Goal: Task Accomplishment & Management: Manage account settings

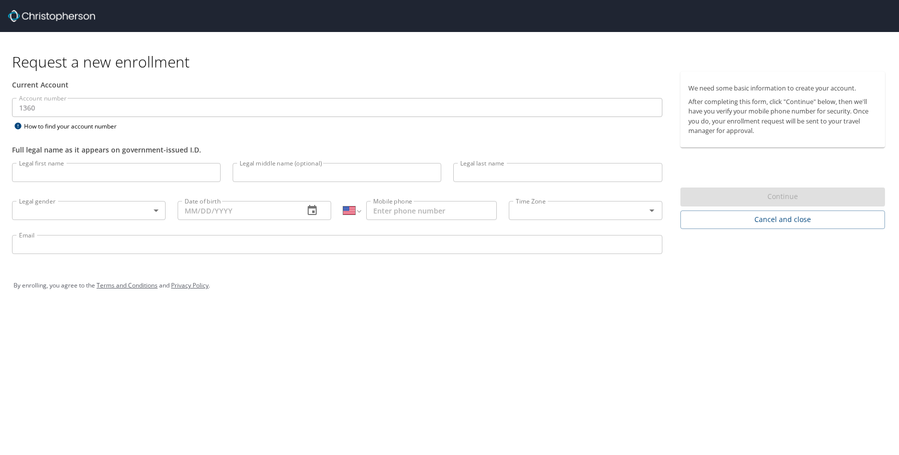
select select "US"
click at [105, 173] on input "Legal first name" at bounding box center [116, 172] width 209 height 19
type input "James"
type input "Michael"
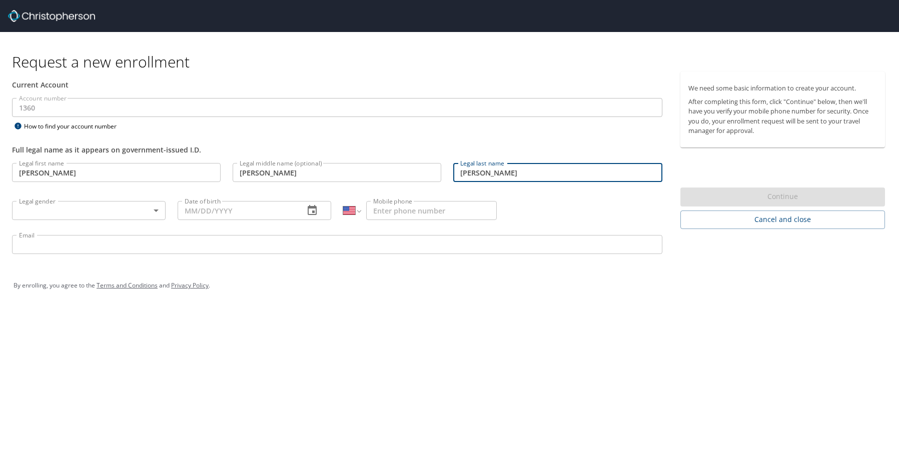
type input "Van Alstyne"
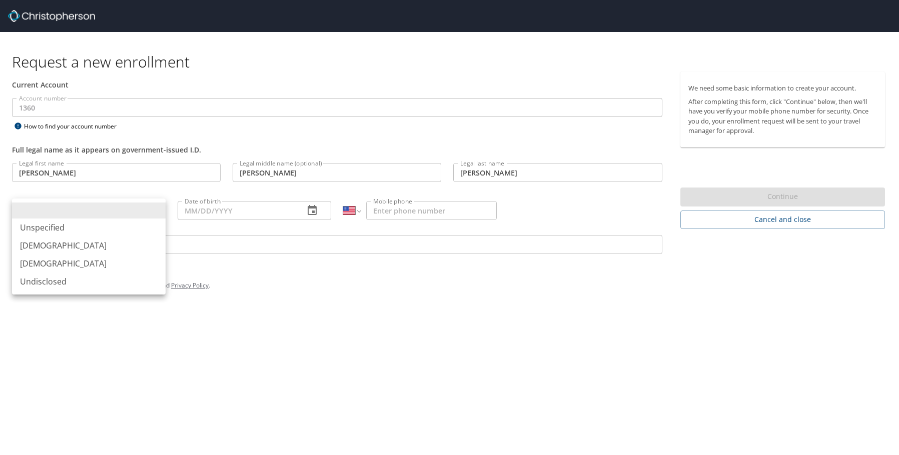
click at [153, 212] on body "Request a new enrollment Current Account Account number 1360 Account number How…" at bounding box center [449, 227] width 899 height 455
click at [77, 247] on li "Male" at bounding box center [89, 246] width 154 height 18
type input "Male"
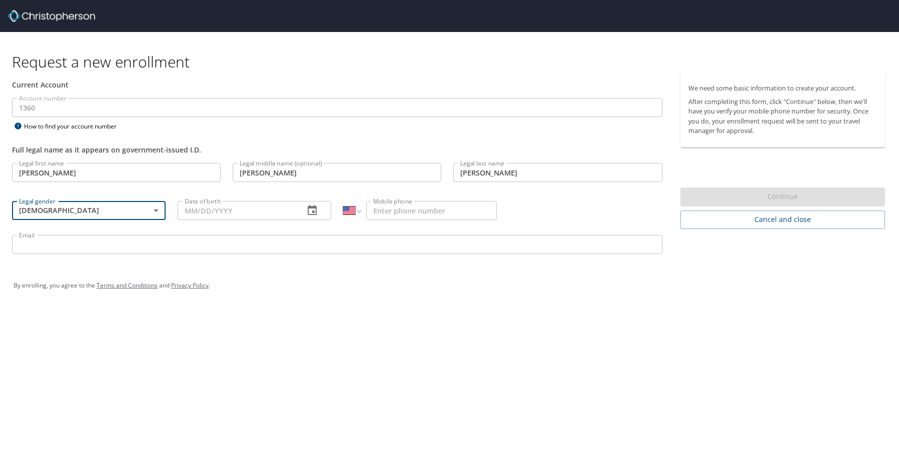
click at [286, 213] on input "Date of birth" at bounding box center [237, 210] width 119 height 19
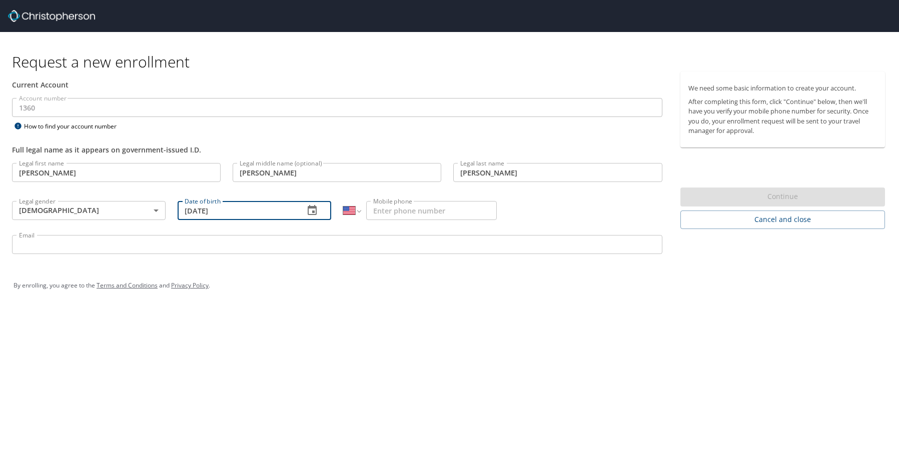
type input "03/31/1961"
click at [429, 212] on input "Mobile phone" at bounding box center [431, 210] width 131 height 19
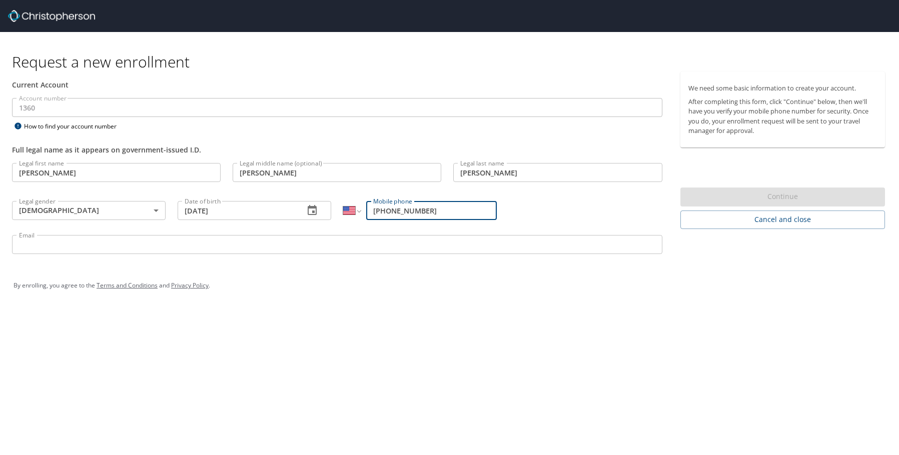
type input "(303) 909-1285"
click at [80, 252] on input "Email" at bounding box center [337, 244] width 650 height 19
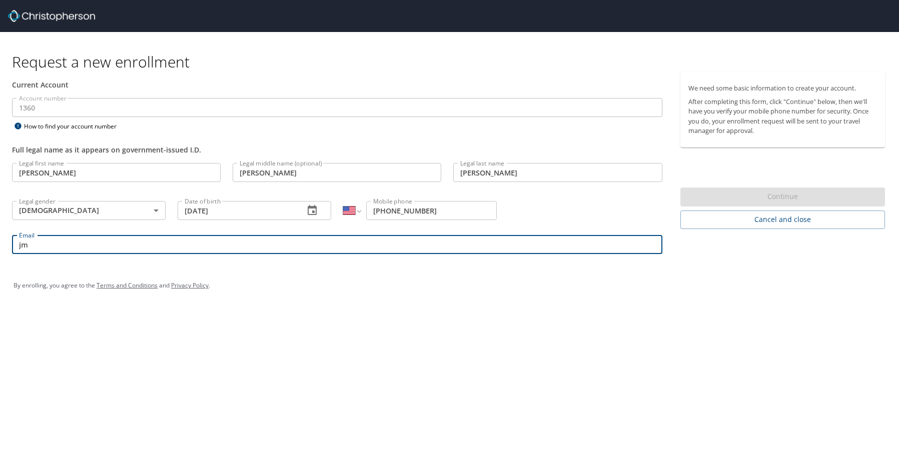
type input "j"
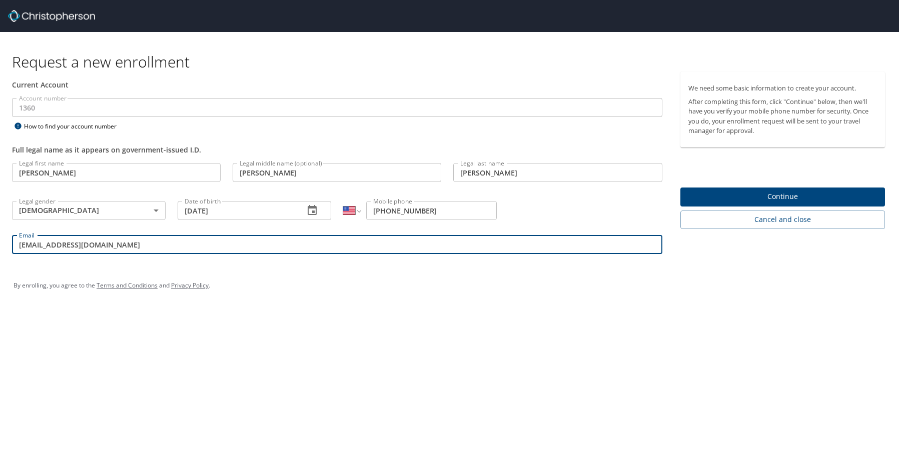
type input "[EMAIL_ADDRESS][DOMAIN_NAME]"
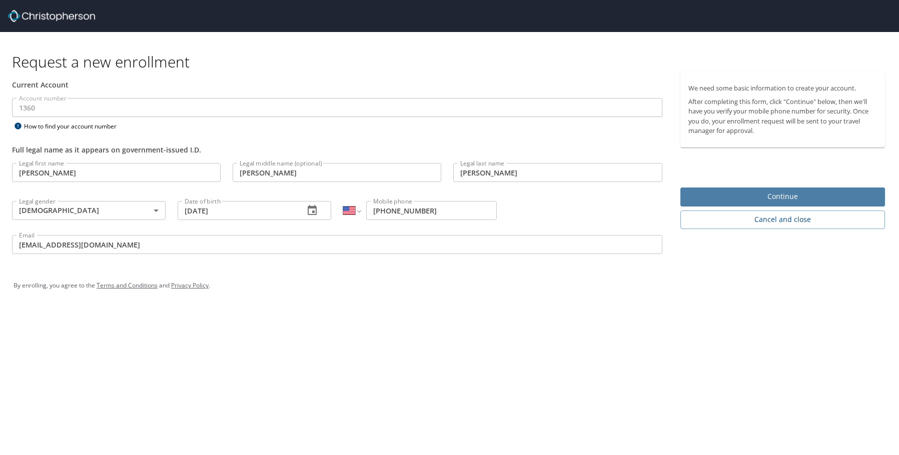
click at [786, 196] on span "Continue" at bounding box center [782, 197] width 189 height 13
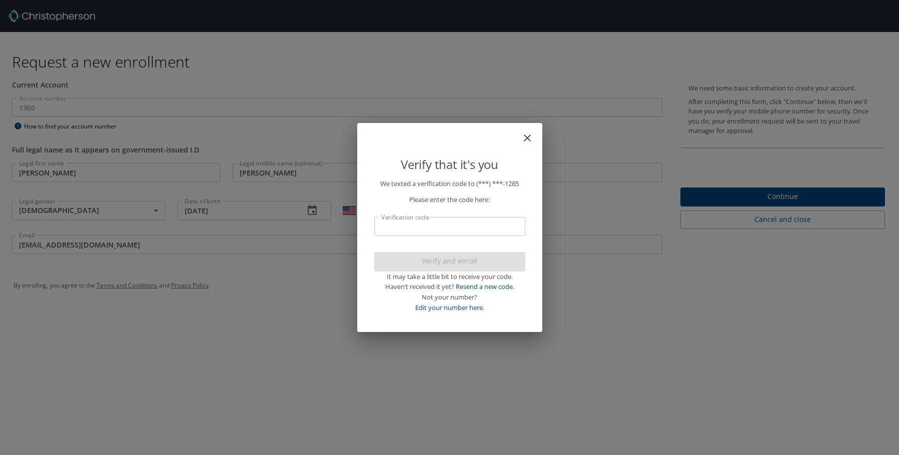
click at [487, 218] on input "Verification code" at bounding box center [449, 226] width 151 height 19
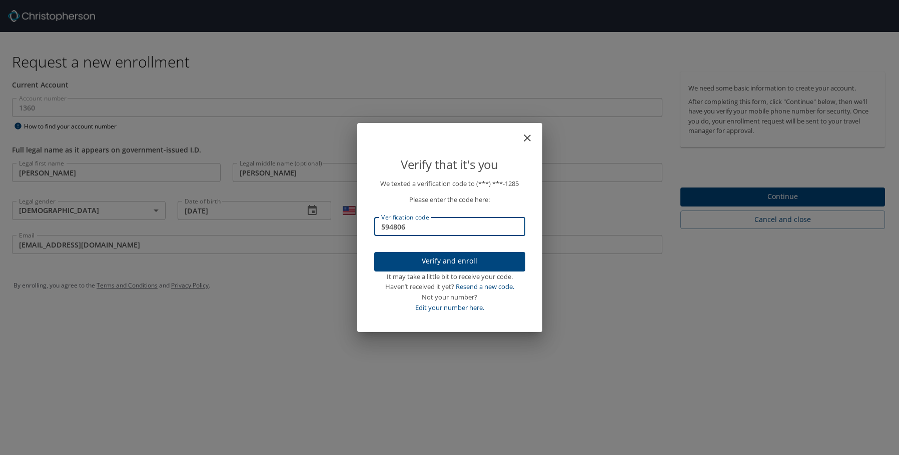
type input "594806"
click at [447, 260] on span "Verify and enroll" at bounding box center [449, 261] width 135 height 13
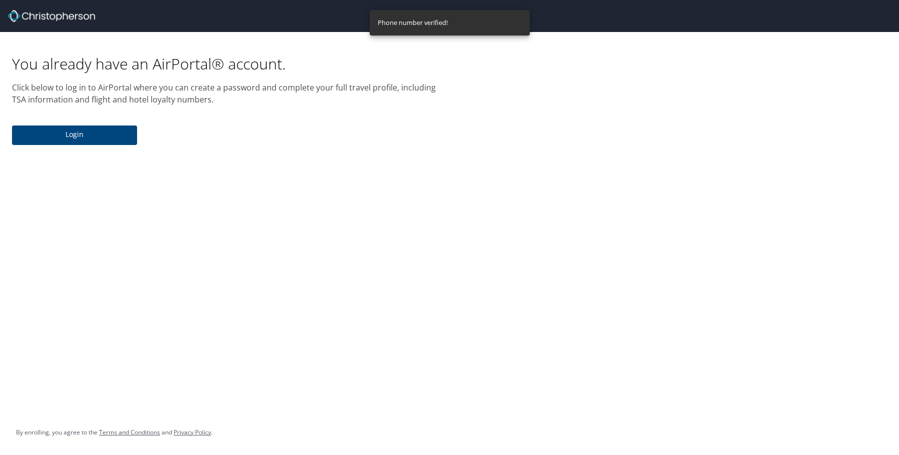
click at [73, 131] on span "Login" at bounding box center [74, 135] width 109 height 13
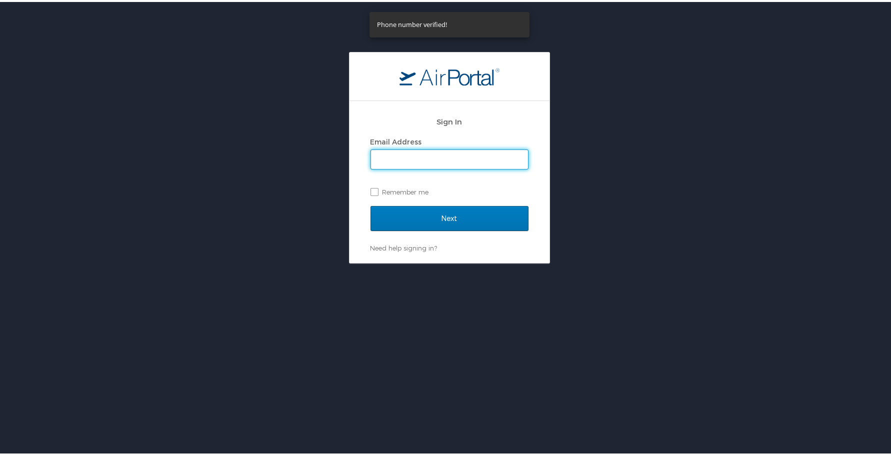
click at [405, 165] on input "Email Address" at bounding box center [449, 157] width 157 height 19
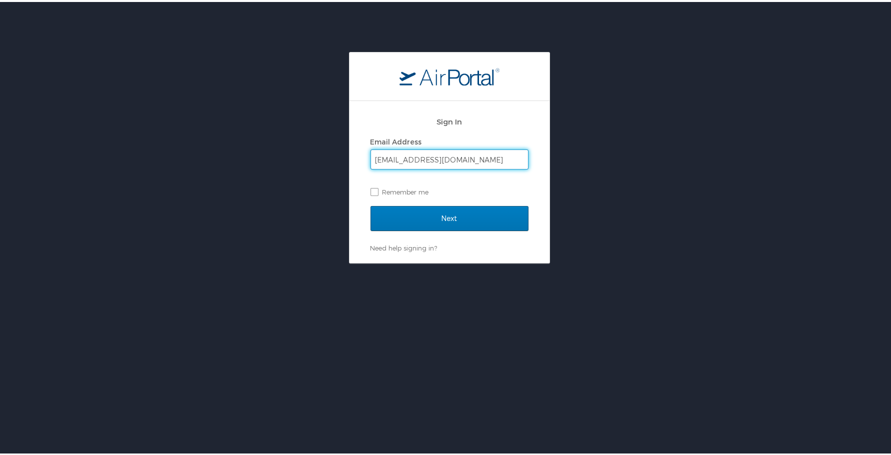
type input "[EMAIL_ADDRESS][DOMAIN_NAME]"
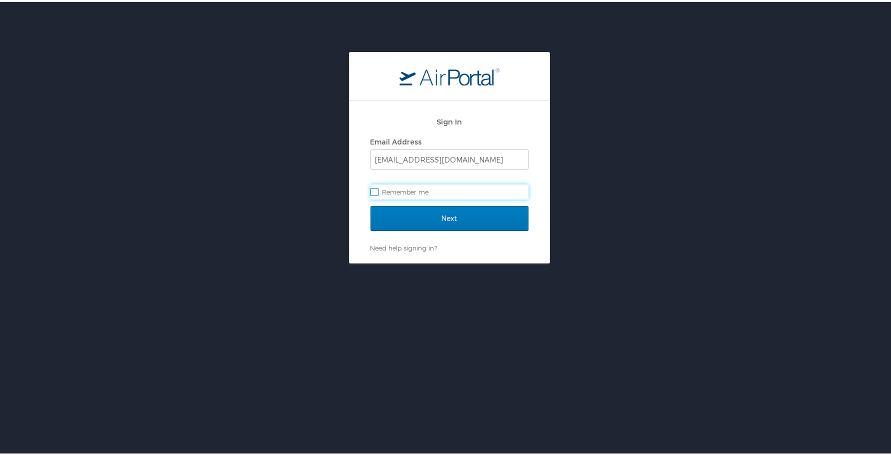
click at [373, 190] on label "Remember me" at bounding box center [450, 190] width 158 height 15
click at [373, 190] on input "Remember me" at bounding box center [374, 189] width 7 height 7
checkbox input "true"
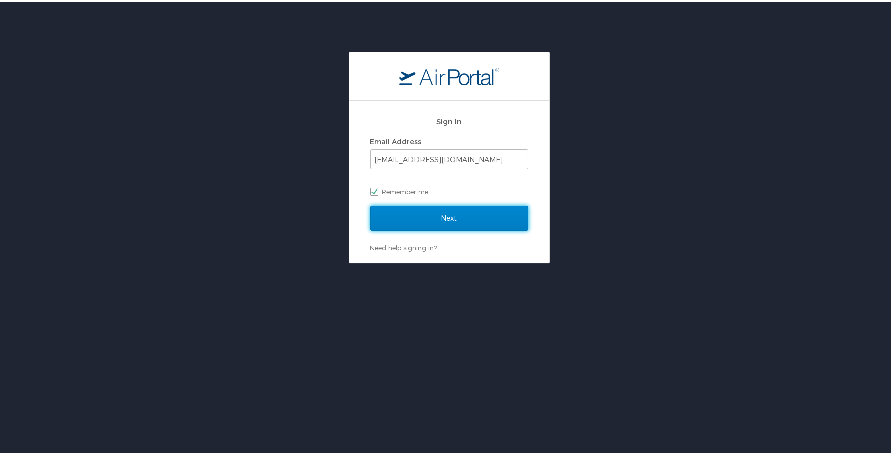
click at [437, 216] on input "Next" at bounding box center [450, 216] width 158 height 25
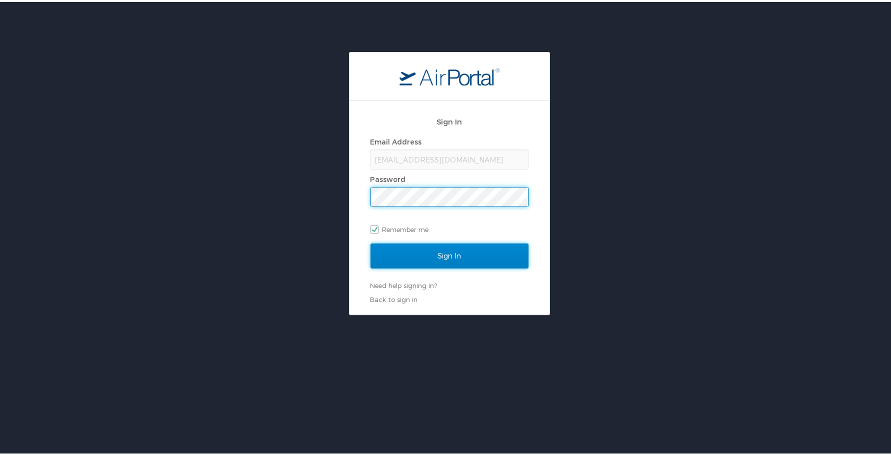
click at [453, 250] on input "Sign In" at bounding box center [450, 254] width 158 height 25
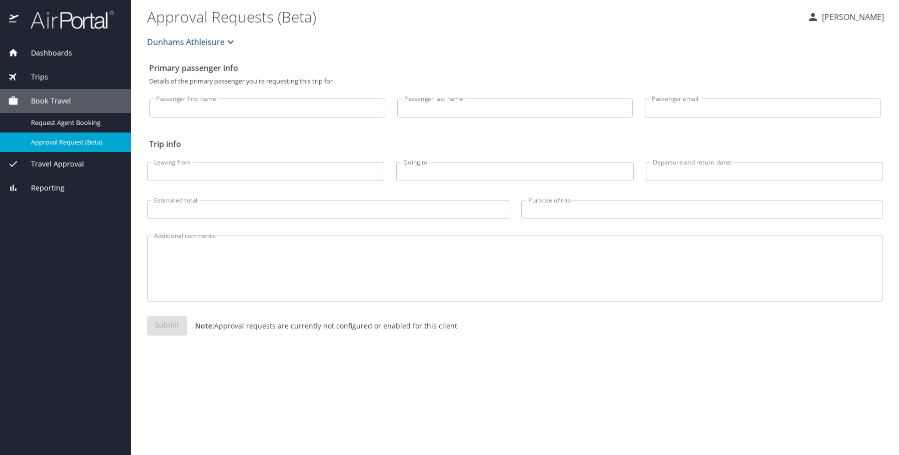
select select "US"
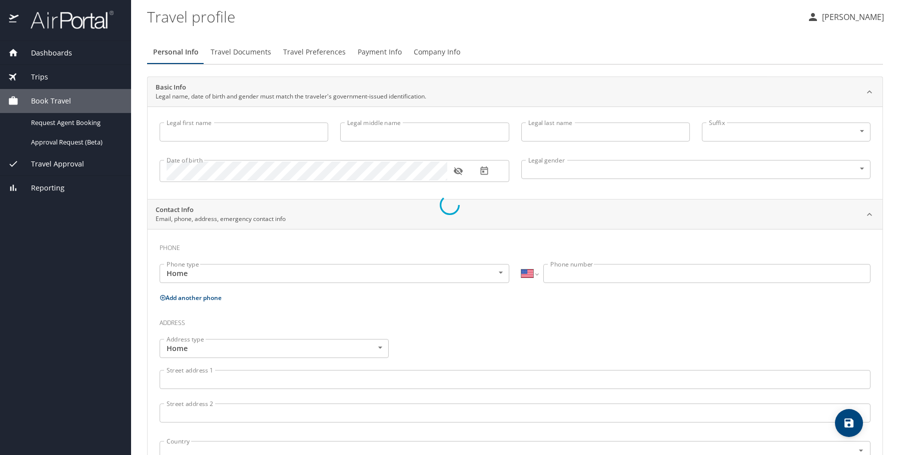
type input "[PERSON_NAME]"
type input "[DEMOGRAPHIC_DATA]"
select select "SC"
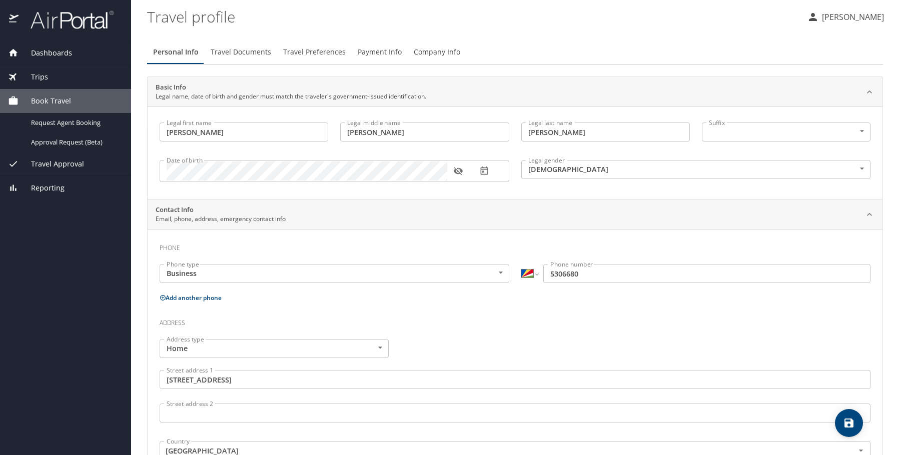
select select "US"
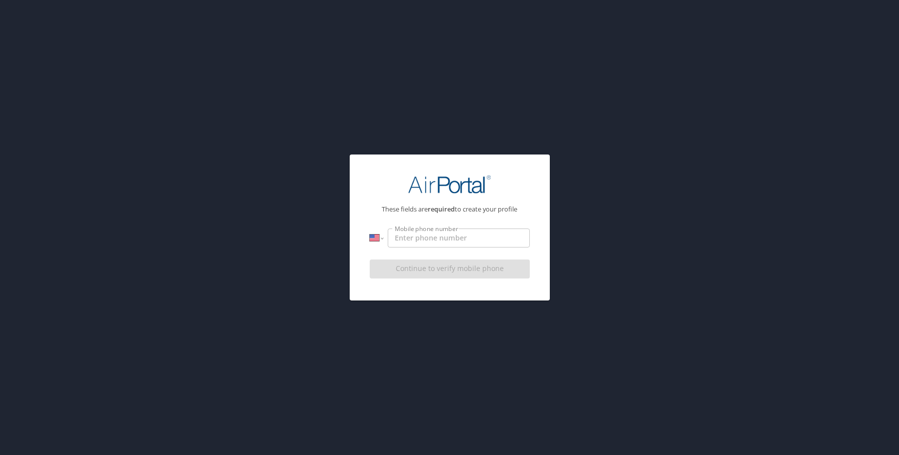
click at [452, 241] on input "Mobile phone number" at bounding box center [459, 238] width 142 height 19
type input "[PHONE_NUMBER]"
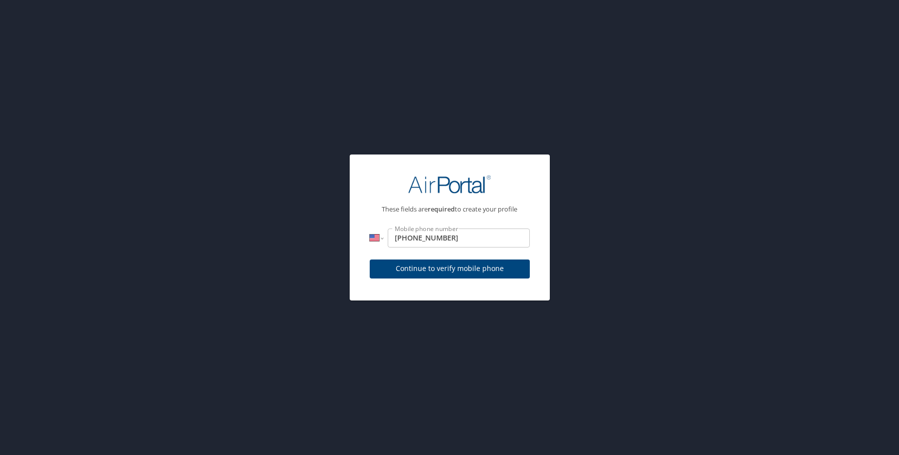
click at [585, 267] on div "These fields are required to create your profile International Afghanistan Ålan…" at bounding box center [449, 227] width 899 height 455
click at [442, 267] on span "Continue to verify mobile phone" at bounding box center [450, 269] width 144 height 13
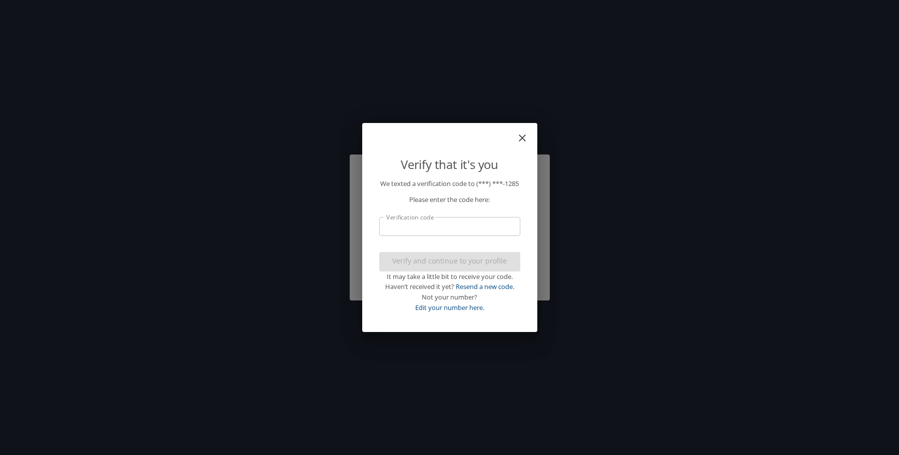
click at [459, 232] on input "Verification code" at bounding box center [449, 226] width 141 height 19
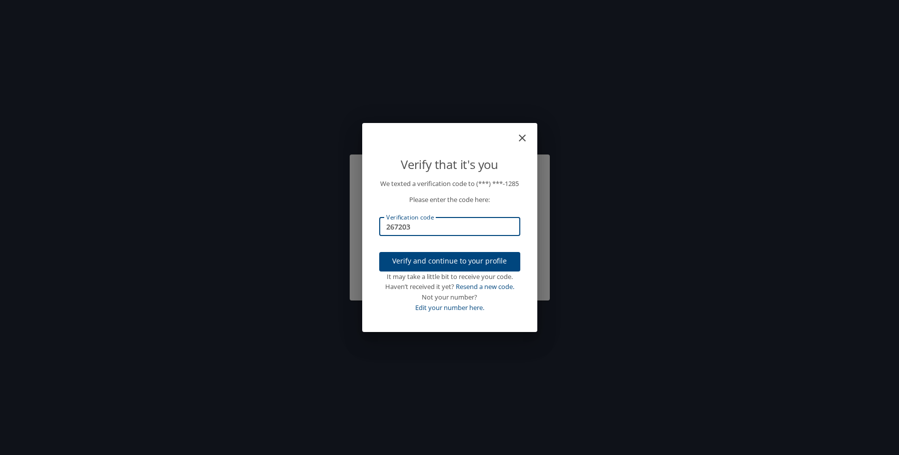
type input "267203"
click at [422, 268] on span "Verify and continue to your profile" at bounding box center [449, 261] width 125 height 13
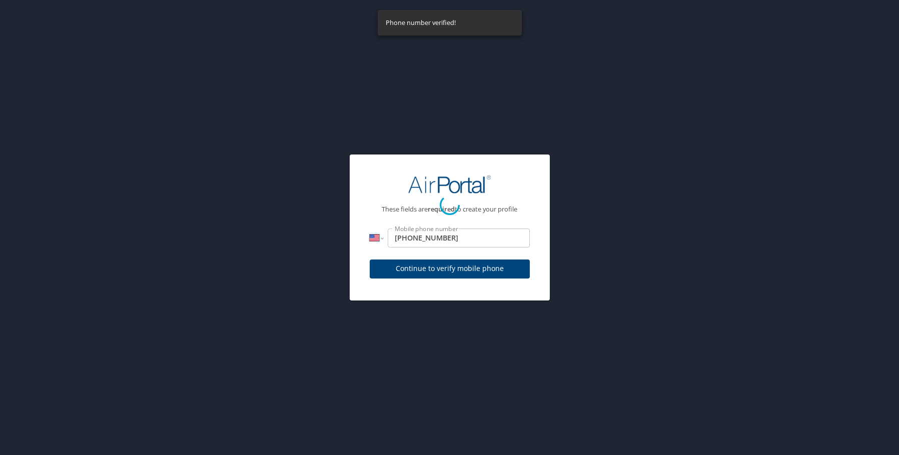
select select "US"
select select "SC"
select select "US"
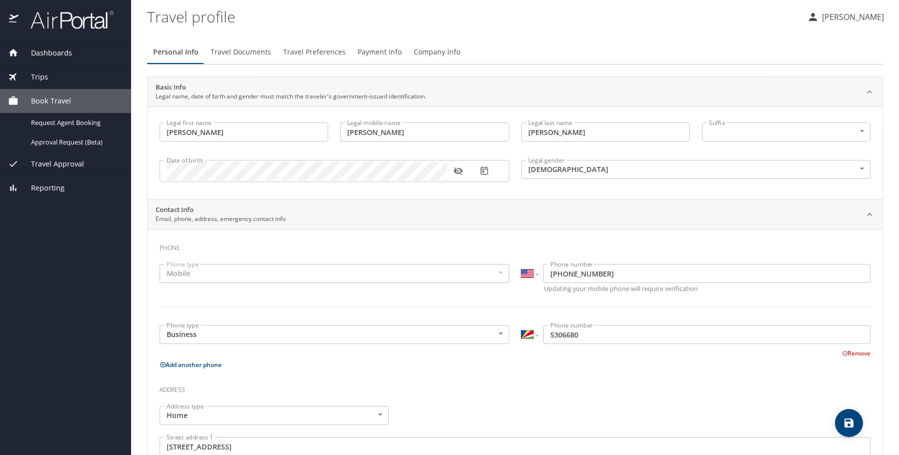
click at [238, 278] on div "Mobile" at bounding box center [335, 273] width 350 height 19
click at [193, 278] on div "Mobile" at bounding box center [335, 273] width 350 height 19
click at [497, 273] on div "Mobile" at bounding box center [335, 273] width 350 height 19
click at [614, 273] on input "[PHONE_NUMBER]" at bounding box center [706, 273] width 327 height 19
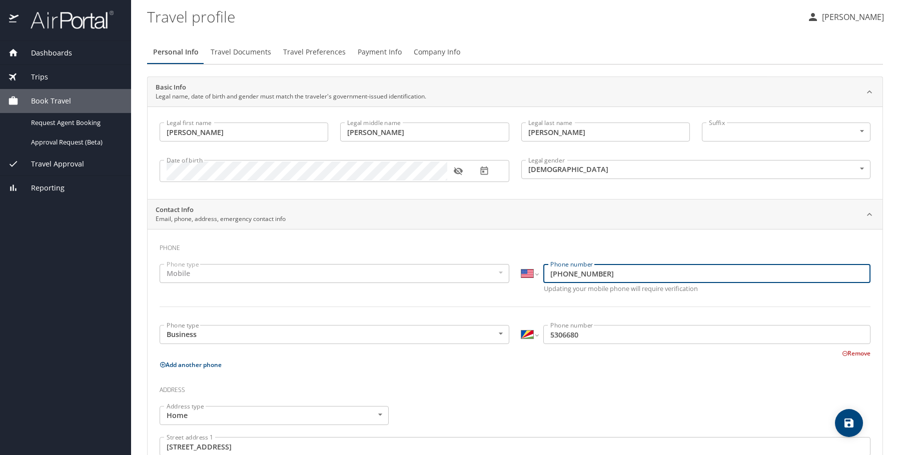
click at [197, 275] on div "Mobile" at bounding box center [335, 273] width 350 height 19
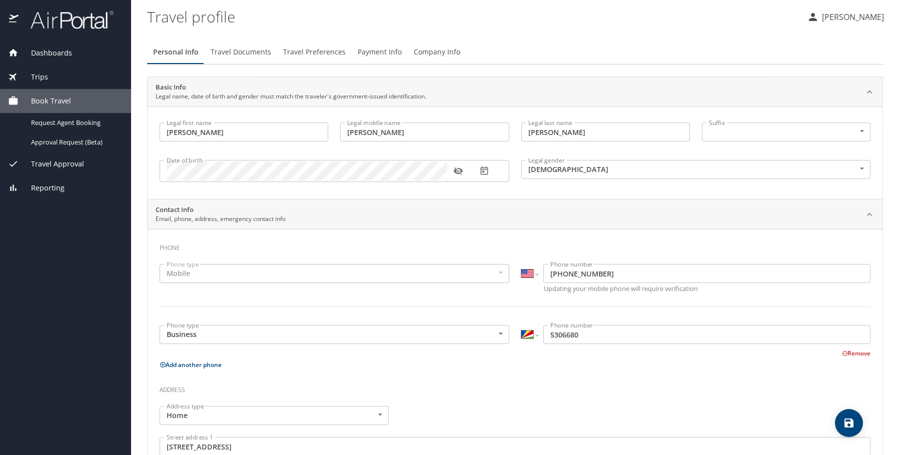
click at [369, 270] on div "Mobile" at bounding box center [335, 273] width 350 height 19
click at [244, 270] on div "Mobile" at bounding box center [335, 273] width 350 height 19
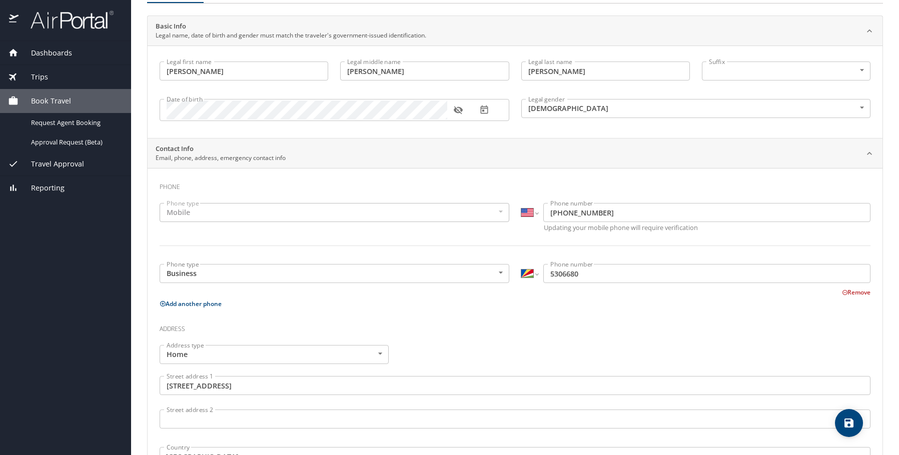
scroll to position [150, 0]
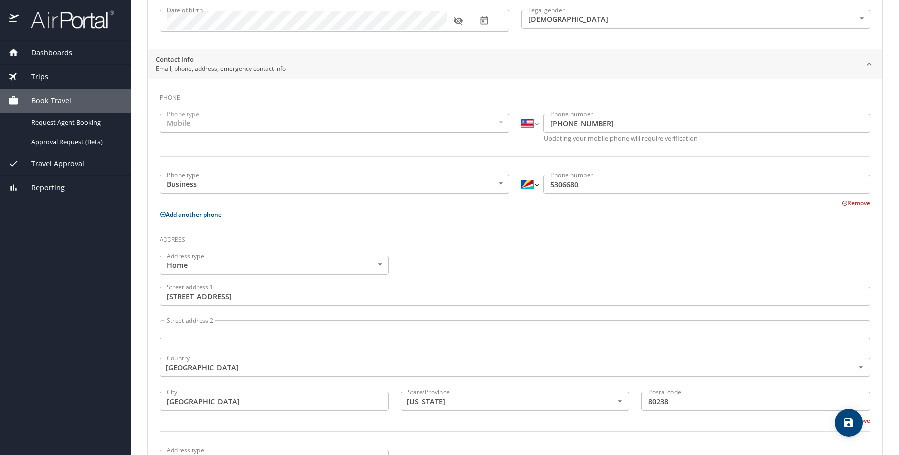
click at [532, 186] on select "International Afghanistan Åland Islands Albania Algeria American Samoa Andorra …" at bounding box center [529, 184] width 17 height 19
select select "US"
click at [521, 175] on select "International Afghanistan Åland Islands Albania Algeria American Samoa Andorra …" at bounding box center [529, 184] width 17 height 19
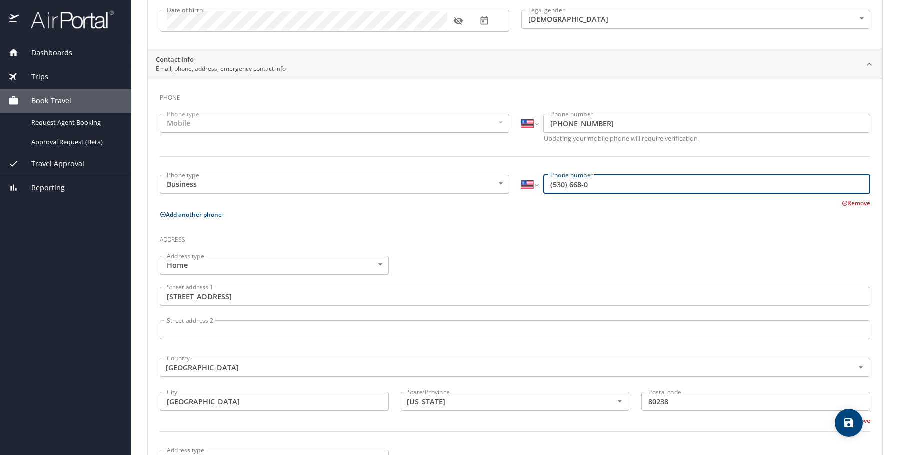
click at [546, 185] on input "(530) 668-0" at bounding box center [706, 184] width 327 height 19
type input "(248) 530-6680"
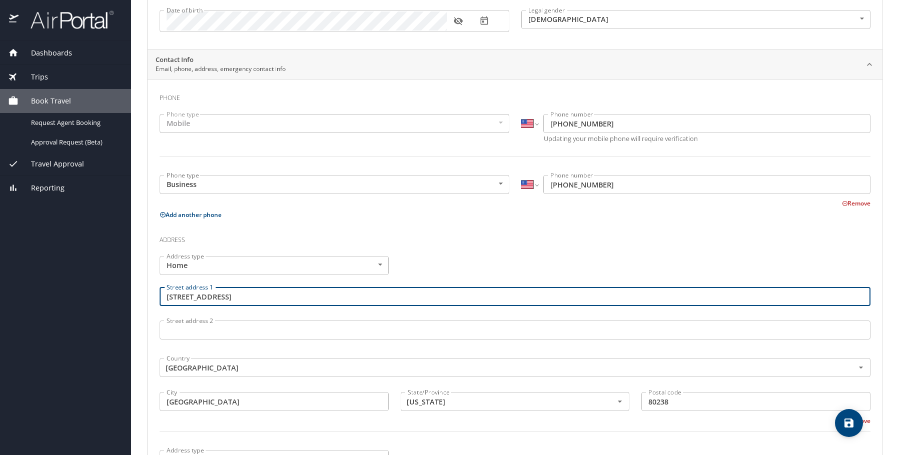
drag, startPoint x: 243, startPoint y: 299, endPoint x: 103, endPoint y: 282, distance: 141.7
click at [103, 282] on div "Dashboards My Travel Dashboard Trips Current / Future Trips Past Trips Trips Mi…" at bounding box center [449, 227] width 899 height 455
type input "3363 Grantham Ct"
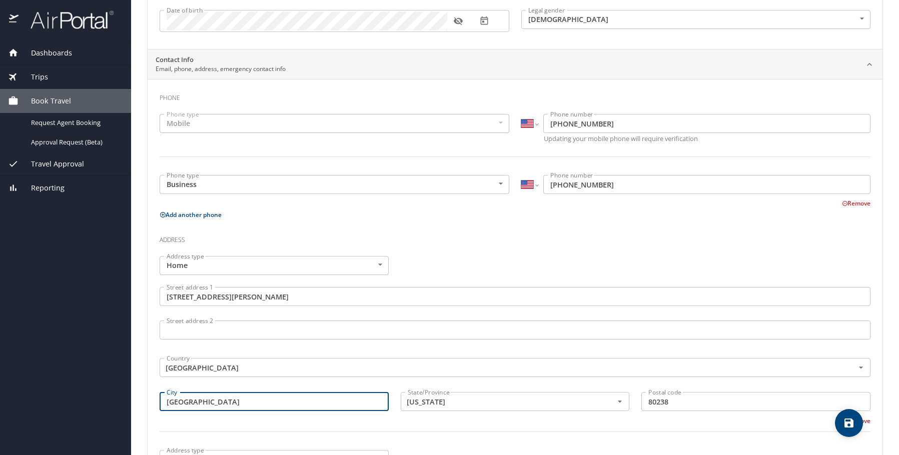
type input "Oakland"
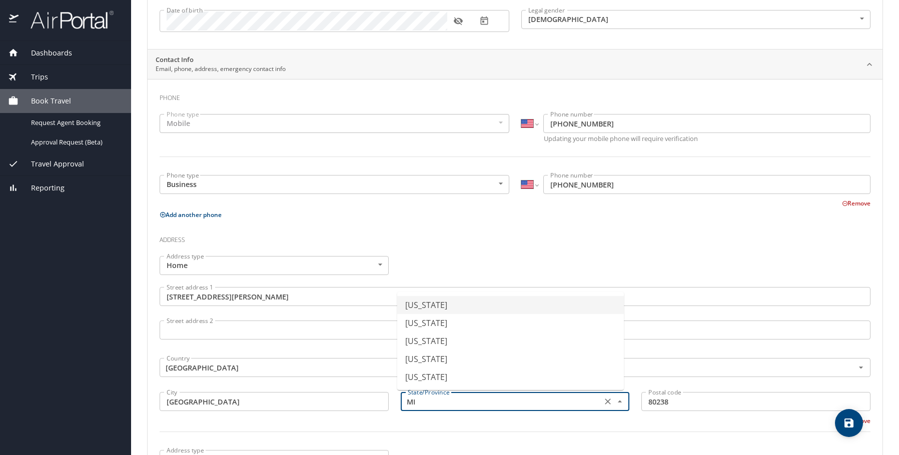
type input "Michigan"
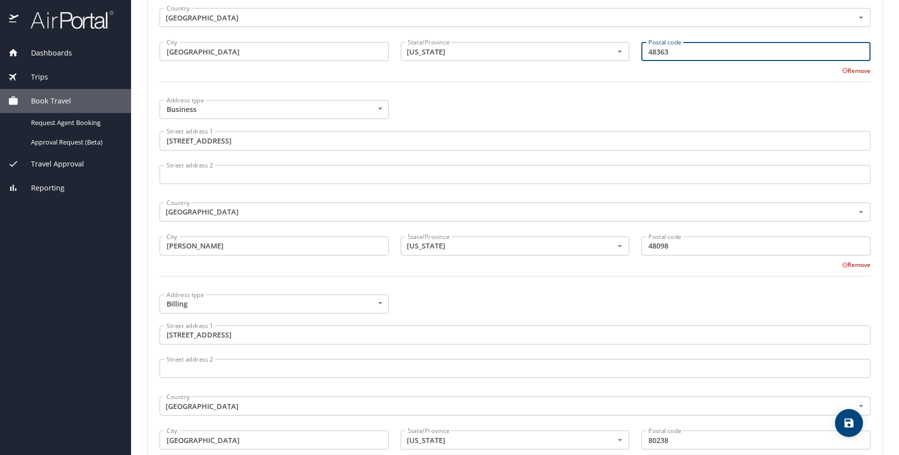
scroll to position [622, 0]
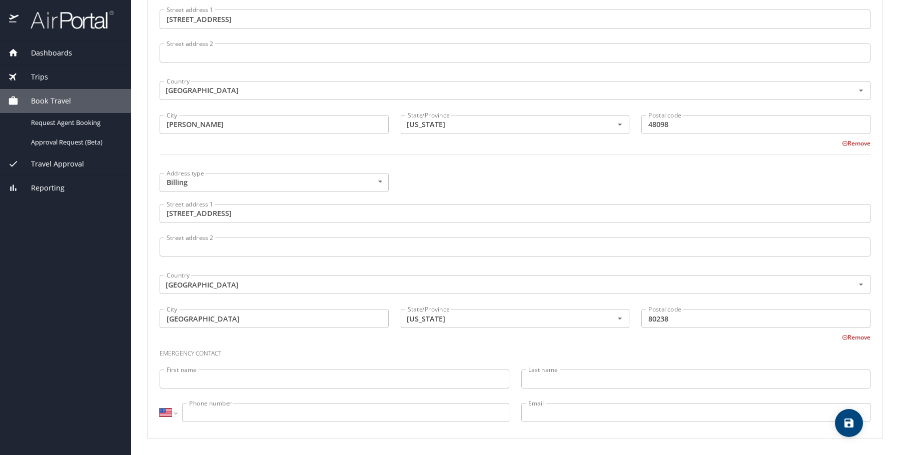
type input "48363"
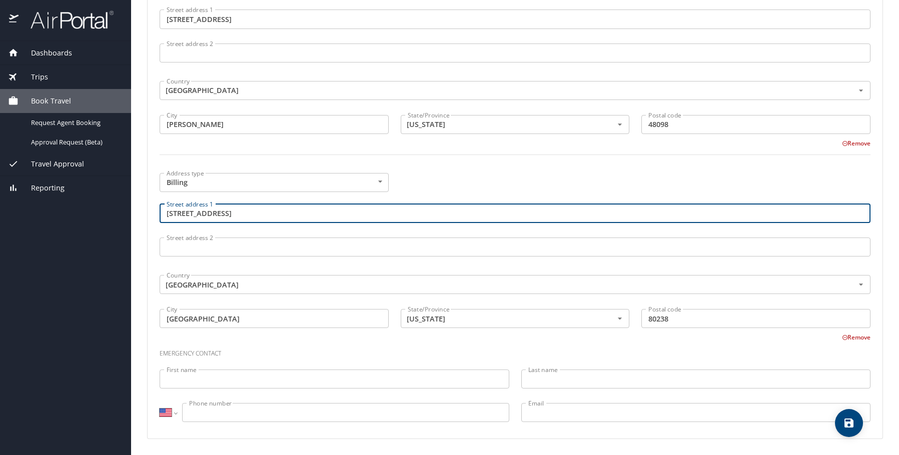
drag, startPoint x: 230, startPoint y: 216, endPoint x: 146, endPoint y: 213, distance: 83.6
click at [147, 213] on div "Contact Info Email, phone, address, emergency contact info Phone Phone type Mob…" at bounding box center [515, 8] width 736 height 862
type input "3363 Grantham Ct"
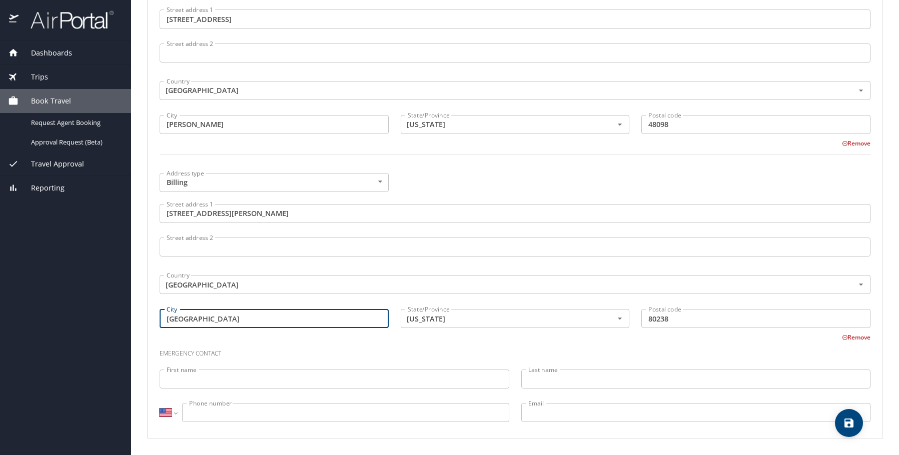
type input "Oakland"
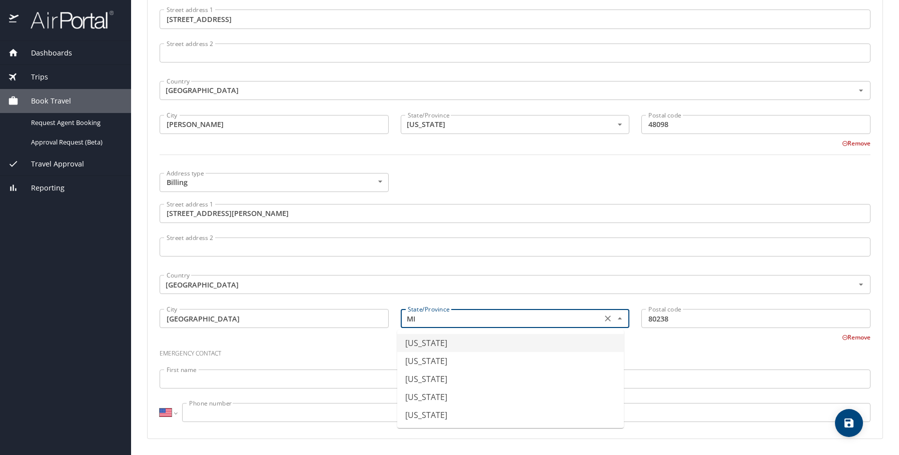
type input "Michigan"
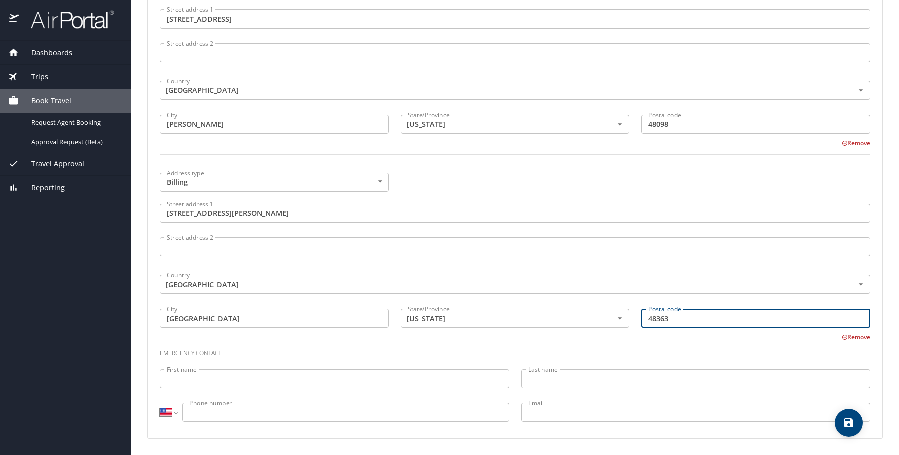
type input "48363"
click at [294, 382] on input "First name" at bounding box center [335, 379] width 350 height 19
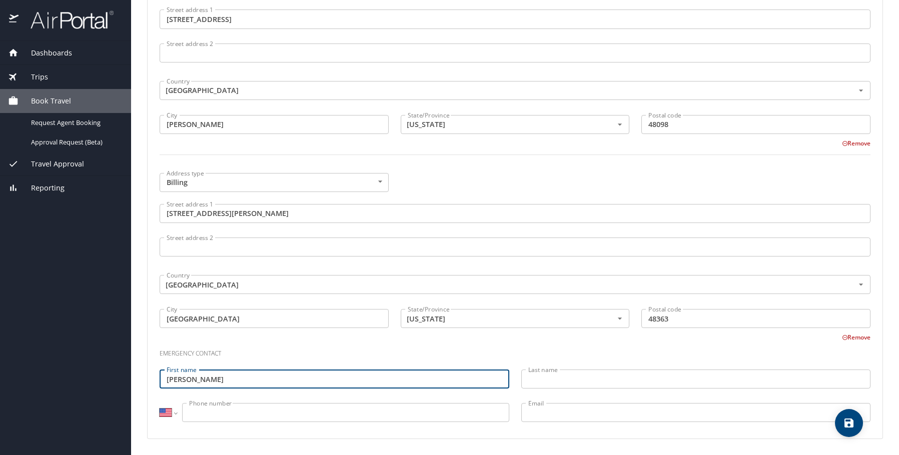
type input "Wendy"
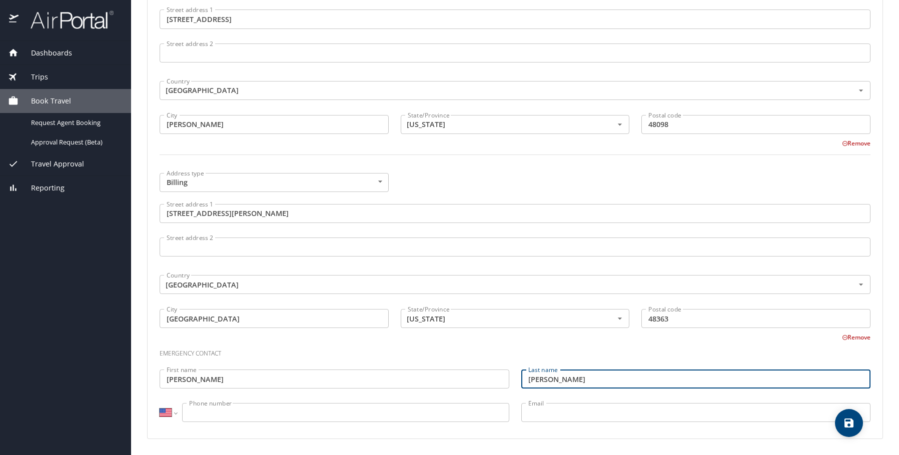
type input "Van Alstyne"
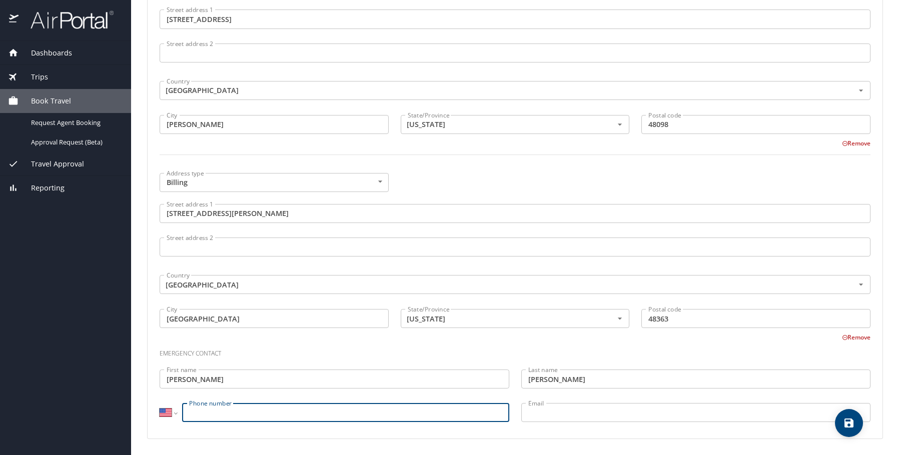
click at [309, 418] on input "Phone number" at bounding box center [345, 412] width 327 height 19
type input "(303) 842-9530"
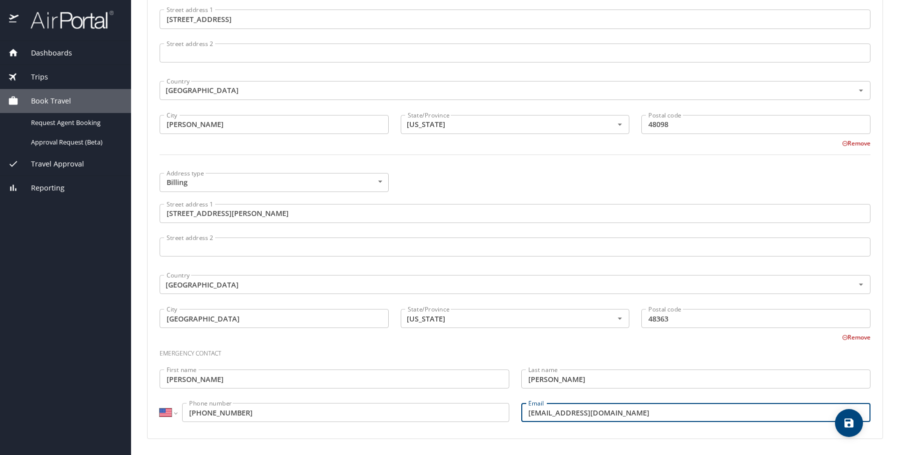
type input "wendya.van@gmail.com"
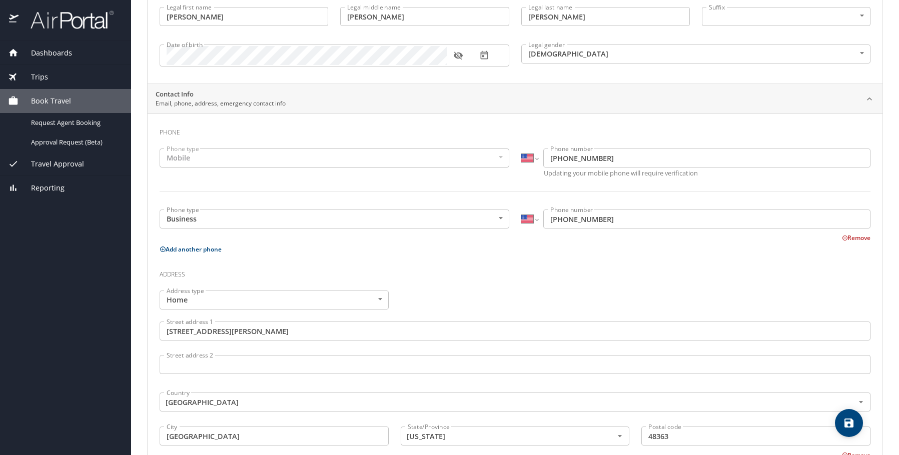
scroll to position [0, 0]
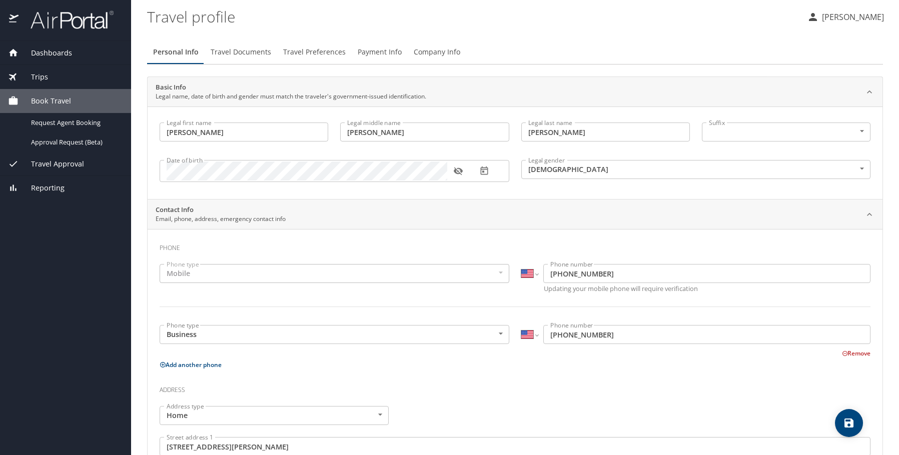
click at [492, 272] on div "Mobile" at bounding box center [335, 273] width 350 height 19
click at [455, 173] on icon "button" at bounding box center [458, 172] width 9 height 8
click at [859, 129] on body "Dashboards My Travel Dashboard Trips Current / Future Trips Past Trips Trips Mi…" at bounding box center [449, 227] width 899 height 455
click at [787, 112] on div at bounding box center [449, 227] width 899 height 455
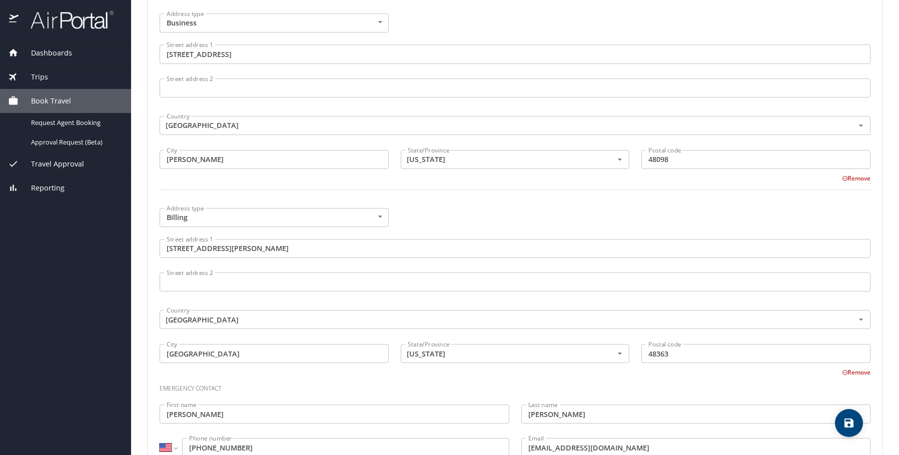
scroll to position [622, 0]
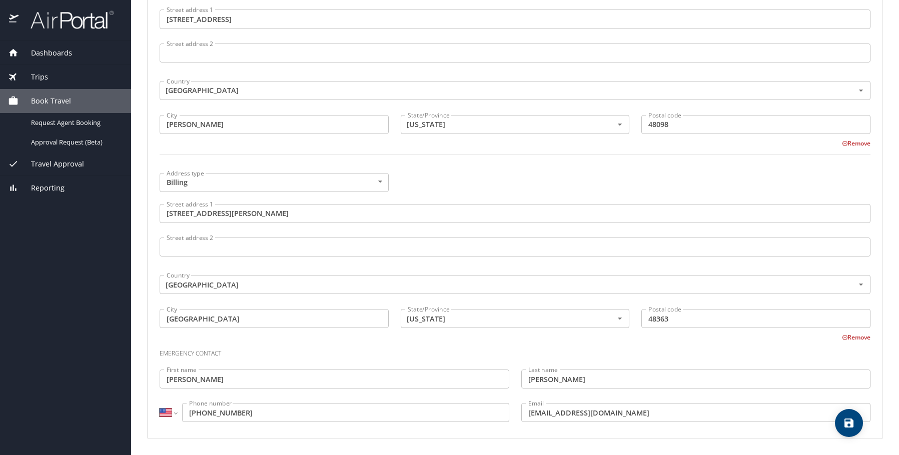
click at [849, 422] on icon "save" at bounding box center [848, 423] width 9 height 9
select select "US"
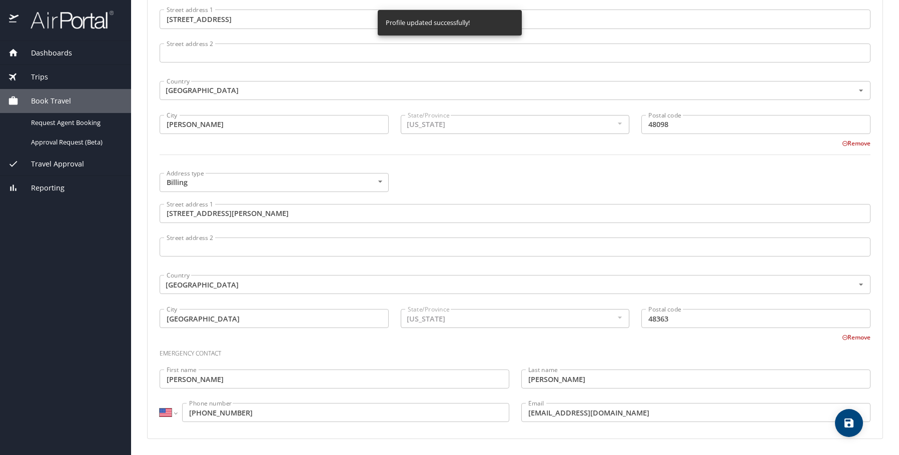
select select "US"
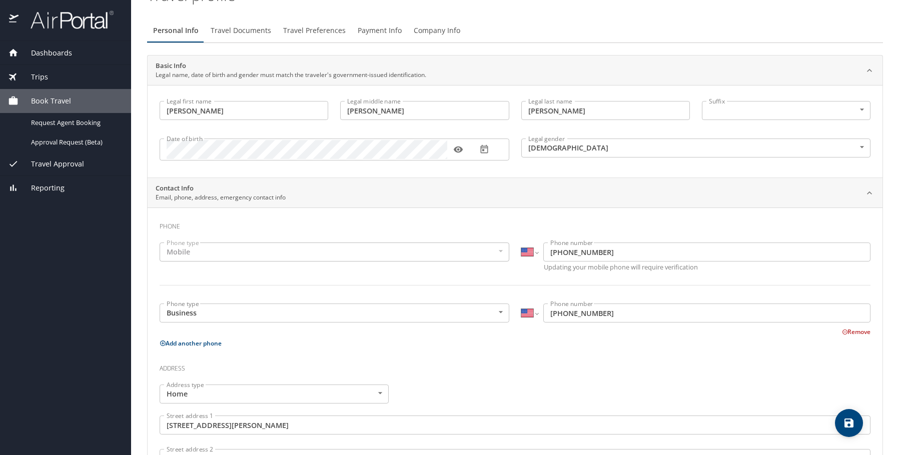
scroll to position [0, 0]
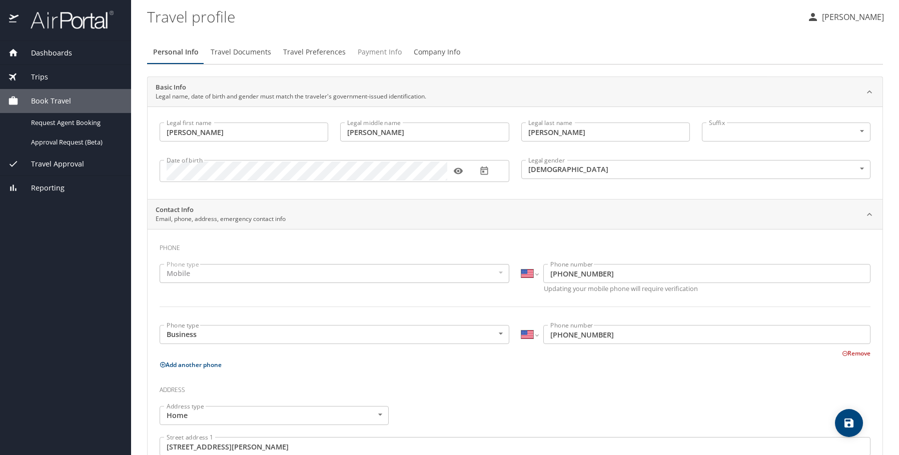
click at [373, 49] on span "Payment Info" at bounding box center [380, 52] width 44 height 13
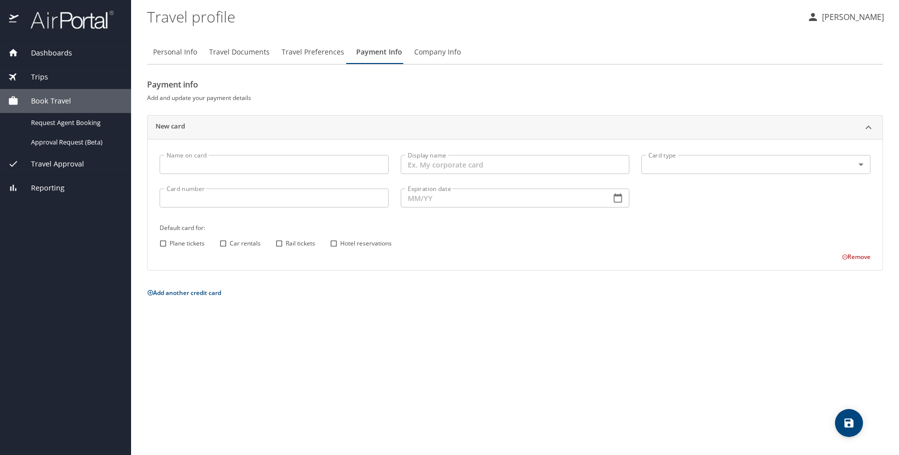
click at [247, 165] on input "Name on card" at bounding box center [274, 164] width 229 height 19
type input "James M Van Alsytne"
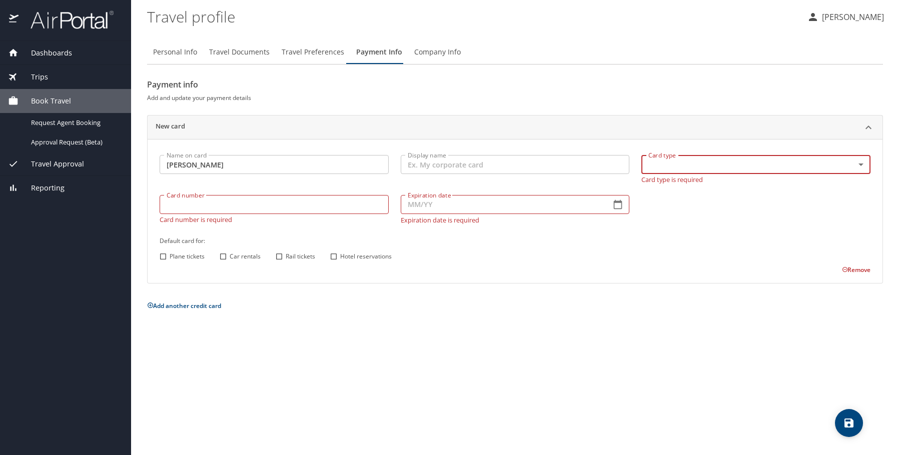
click at [859, 164] on body "Dashboards My Travel Dashboard Trips Current / Future Trips Past Trips Trips Mi…" at bounding box center [449, 227] width 899 height 455
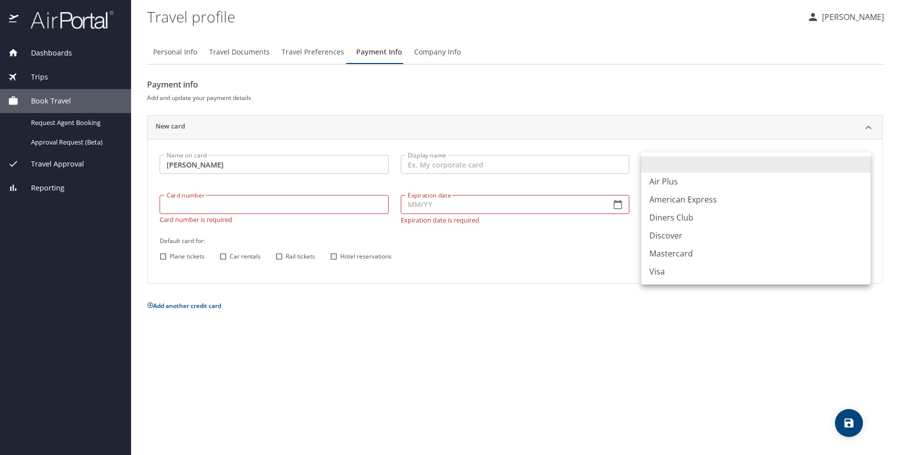
click at [673, 197] on li "American Express" at bounding box center [755, 200] width 229 height 18
type input "AX"
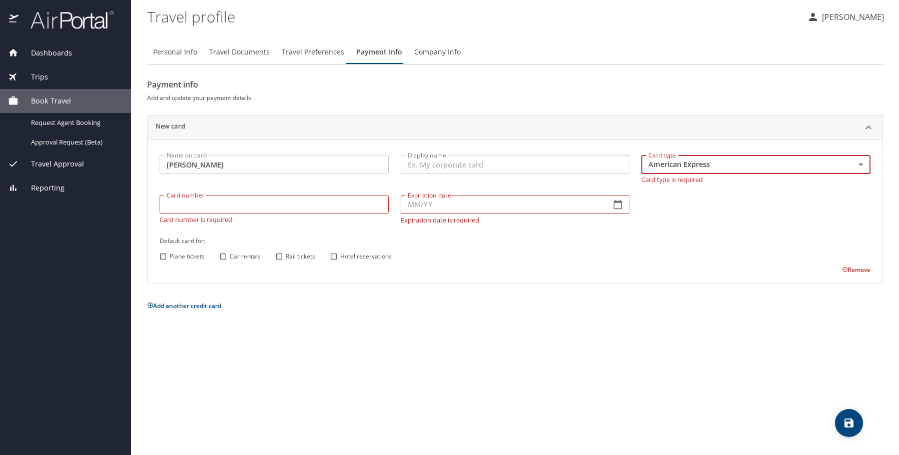
click at [270, 203] on input "Card number" at bounding box center [274, 204] width 229 height 19
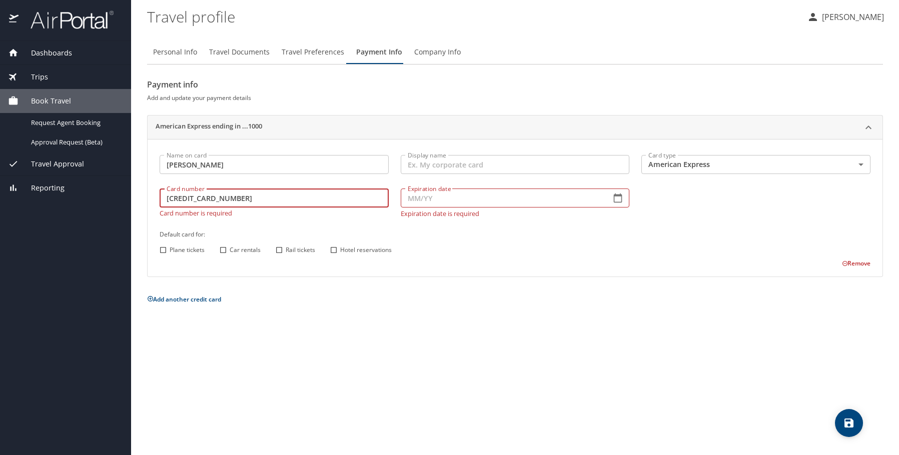
type input "341176326431000"
click at [433, 196] on input "Expiration date" at bounding box center [502, 198] width 203 height 19
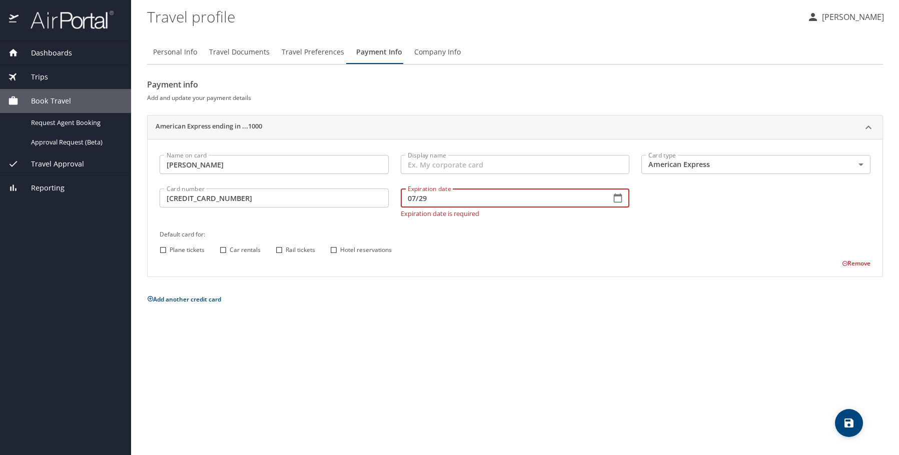
type input "07/29"
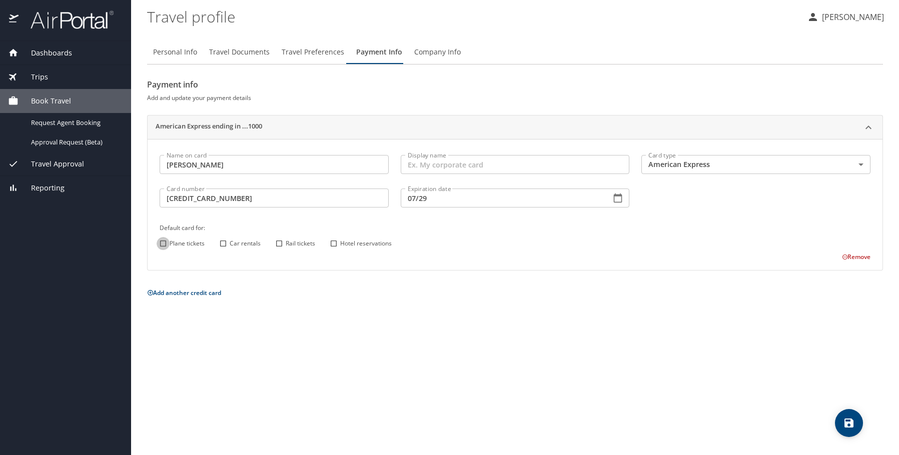
click at [161, 251] on div "Name on card James M Van Alsytne Name on card Display name Display name Card ty…" at bounding box center [515, 205] width 723 height 113
click at [165, 245] on input "Plane tickets" at bounding box center [163, 243] width 13 height 13
checkbox input "true"
click at [224, 244] on input "Car rentals" at bounding box center [223, 243] width 13 height 13
checkbox input "true"
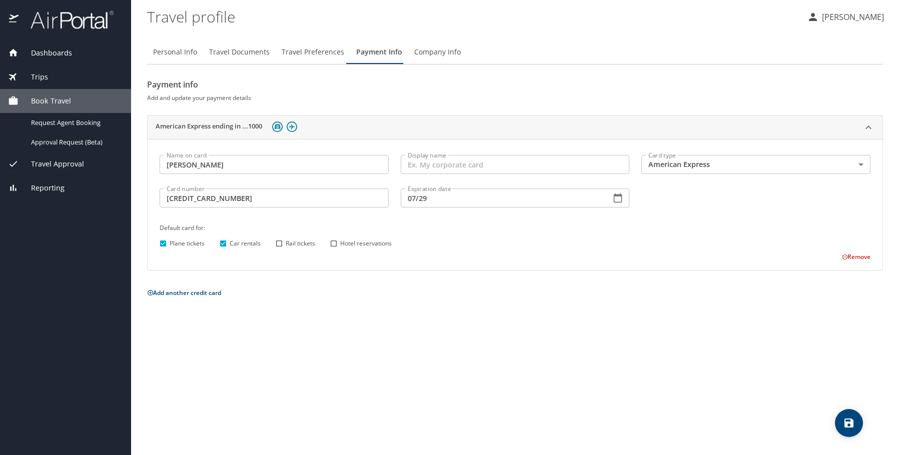
click at [274, 243] on input "Rail tickets" at bounding box center [279, 243] width 13 height 13
checkbox input "true"
click at [334, 244] on input "Hotel reservations" at bounding box center [333, 243] width 13 height 13
checkbox input "true"
click at [849, 426] on icon "save" at bounding box center [849, 423] width 12 height 12
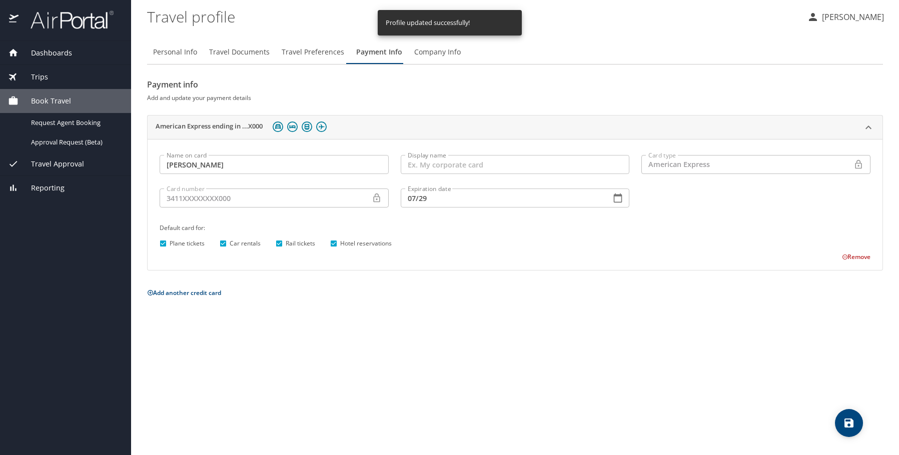
click at [235, 50] on span "Travel Documents" at bounding box center [239, 52] width 61 height 13
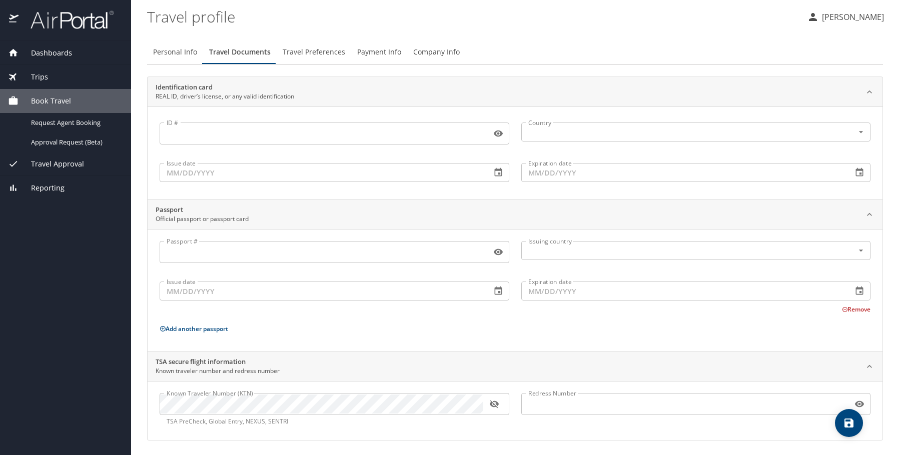
click at [282, 136] on input "ID #" at bounding box center [324, 133] width 328 height 19
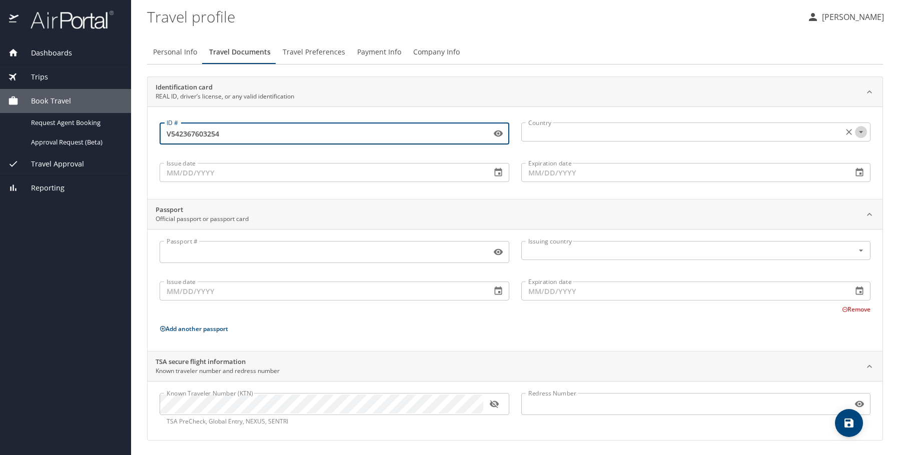
click at [856, 134] on icon "Open" at bounding box center [861, 132] width 10 height 10
type input "V542367603254"
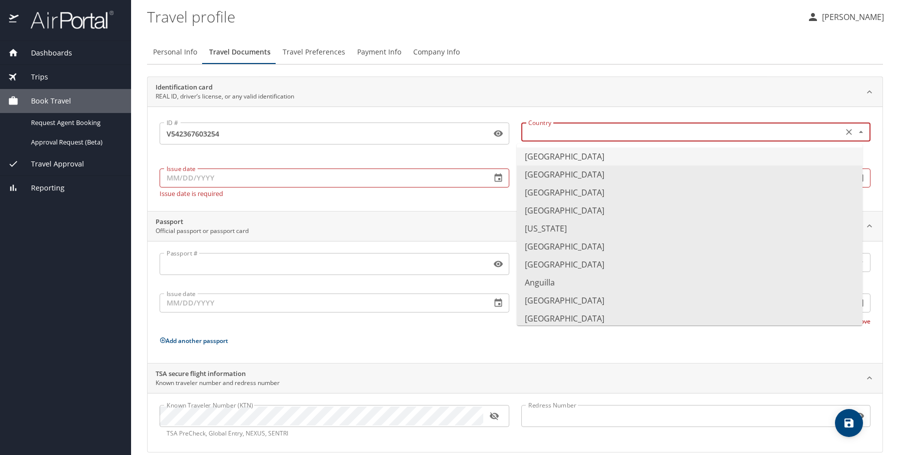
click at [606, 155] on li "United States of America" at bounding box center [690, 157] width 346 height 18
type input "United States of America"
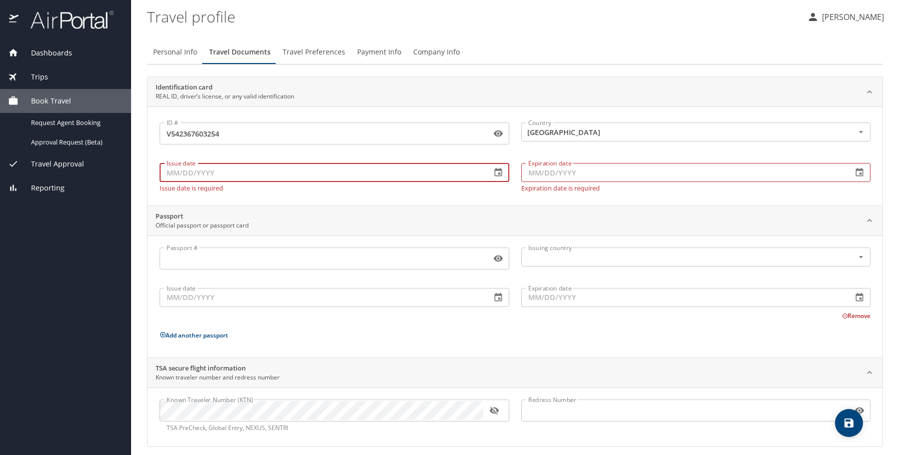
click at [243, 179] on input "Issue date" at bounding box center [322, 172] width 324 height 19
click at [219, 177] on input "01/08/2023" at bounding box center [322, 172] width 324 height 19
type input "01/08/2023"
click at [578, 177] on input "Expiration date" at bounding box center [683, 172] width 324 height 19
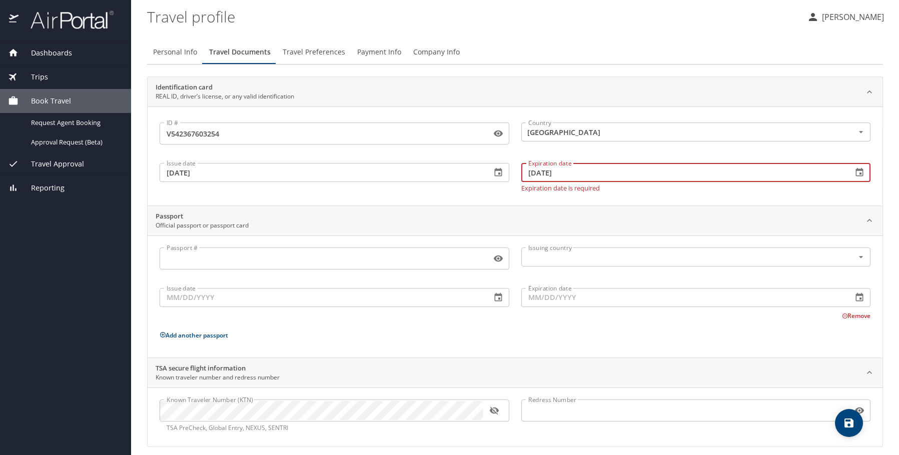
type input "03/31/2027"
click at [407, 193] on div "ID # V542367603254 ID # Country United States of America Country Issue date 01/…" at bounding box center [515, 156] width 735 height 99
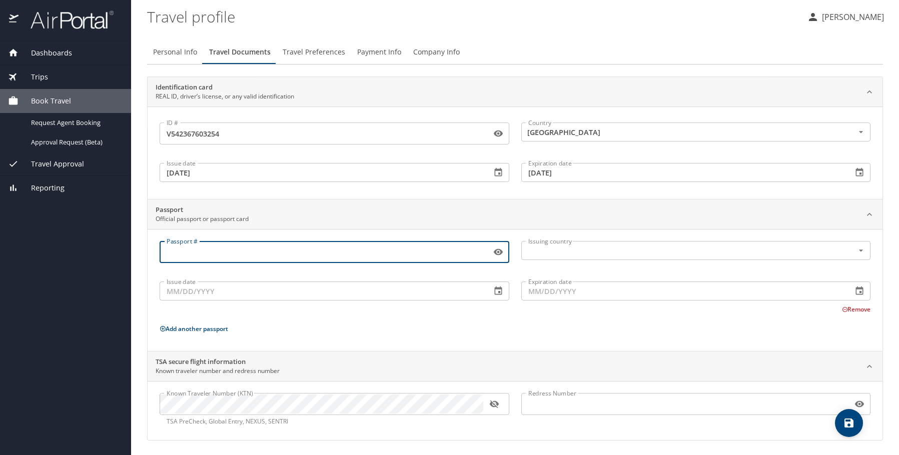
click at [210, 255] on input "Passport #" at bounding box center [324, 252] width 328 height 19
type input "5"
type input "656929250"
click at [548, 247] on input "text" at bounding box center [681, 250] width 314 height 13
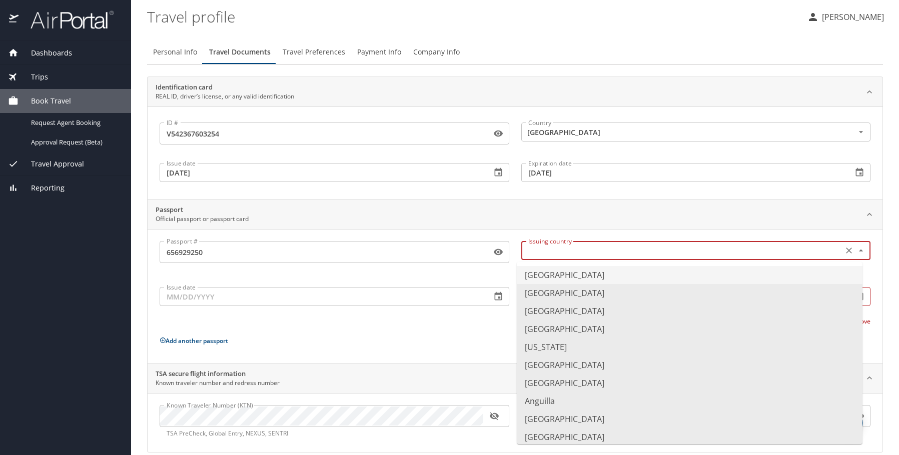
click at [529, 275] on li "United States of America" at bounding box center [690, 275] width 346 height 18
type input "United States of America"
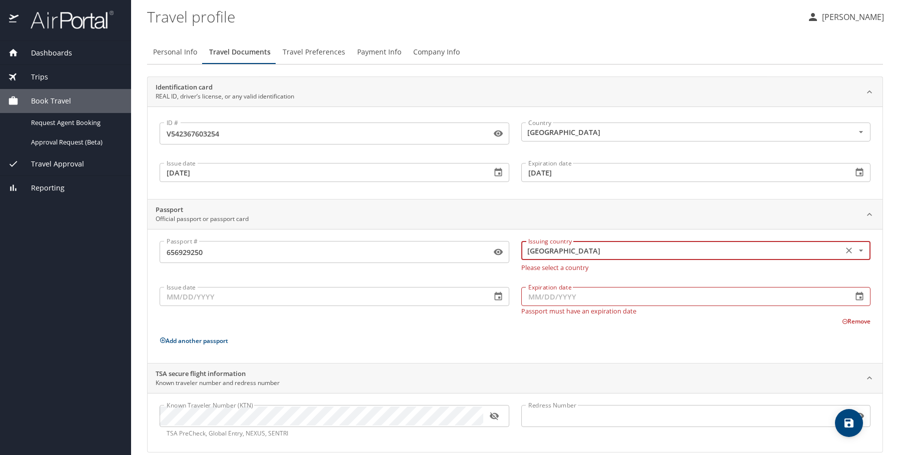
click at [251, 299] on input "Issue date" at bounding box center [322, 296] width 324 height 19
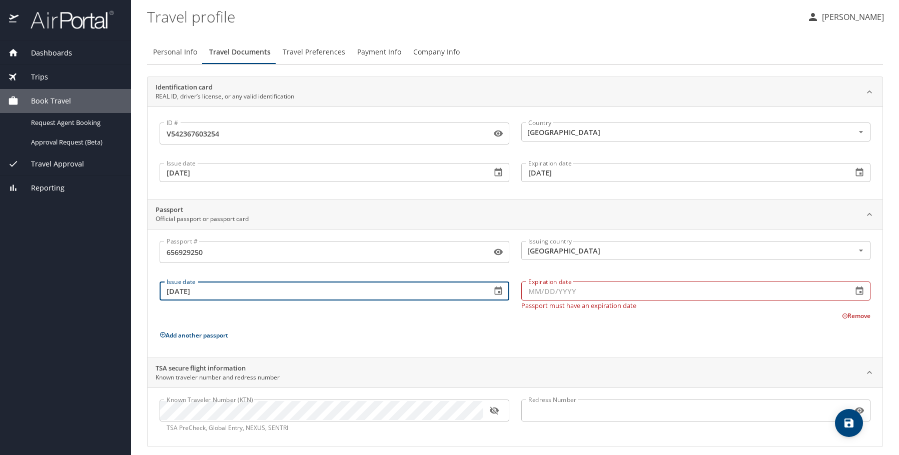
type input "11/23/2020"
click at [561, 293] on input "Expiration date" at bounding box center [683, 291] width 324 height 19
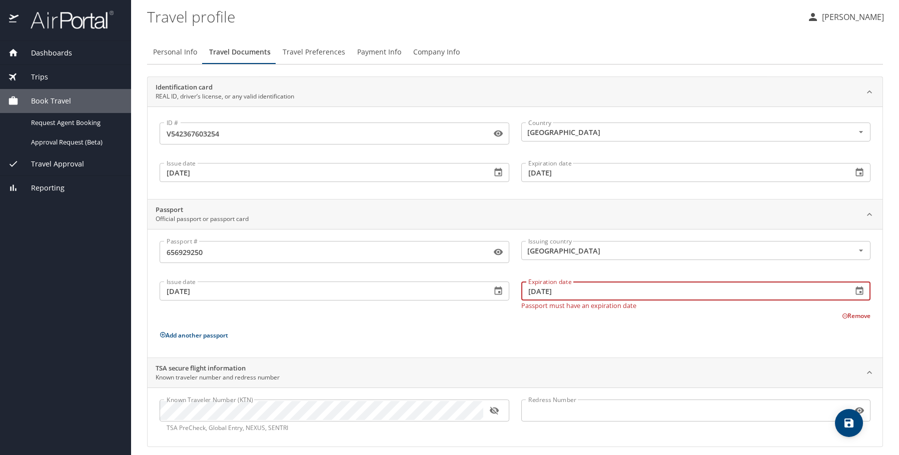
type input "11/22/2030"
click at [482, 328] on div "Passport # 656929250 Passport # Issuing country United States of America Issuin…" at bounding box center [515, 295] width 711 height 109
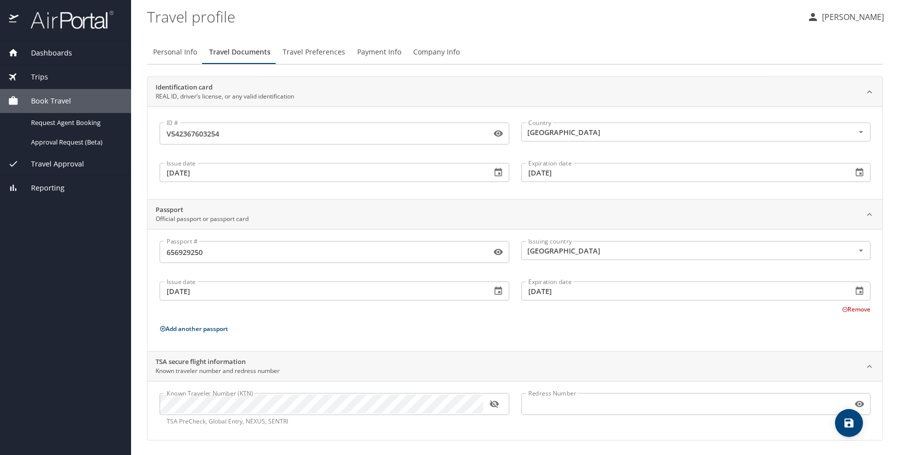
scroll to position [2, 0]
click at [496, 405] on icon "button" at bounding box center [494, 403] width 9 height 8
click at [496, 405] on icon "button" at bounding box center [494, 403] width 9 height 7
click at [850, 422] on icon "save" at bounding box center [848, 423] width 9 height 9
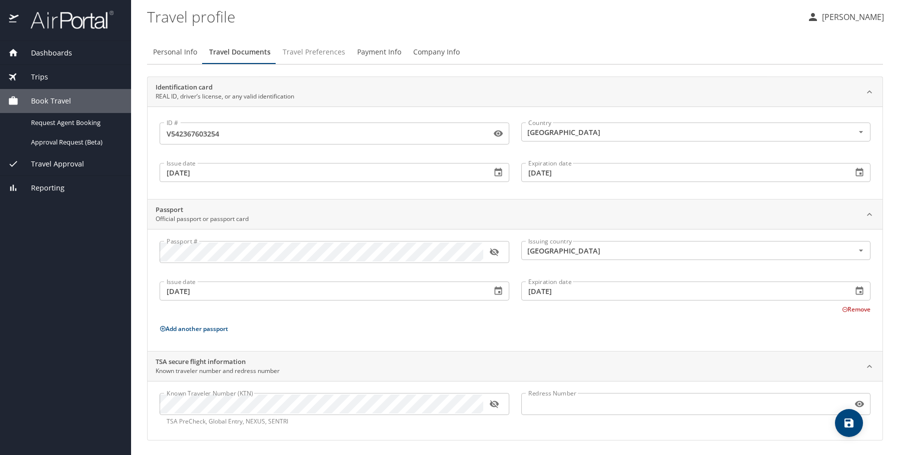
click at [314, 53] on span "Travel Preferences" at bounding box center [314, 52] width 63 height 13
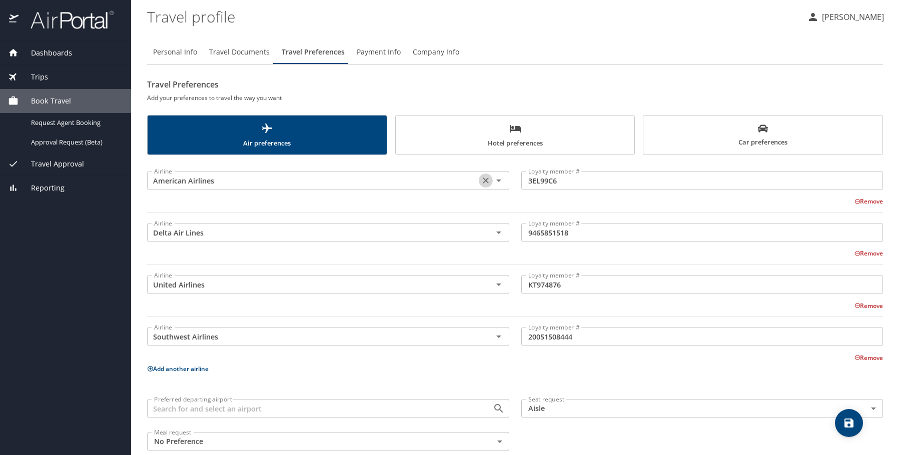
click at [481, 182] on icon "Clear" at bounding box center [486, 181] width 10 height 10
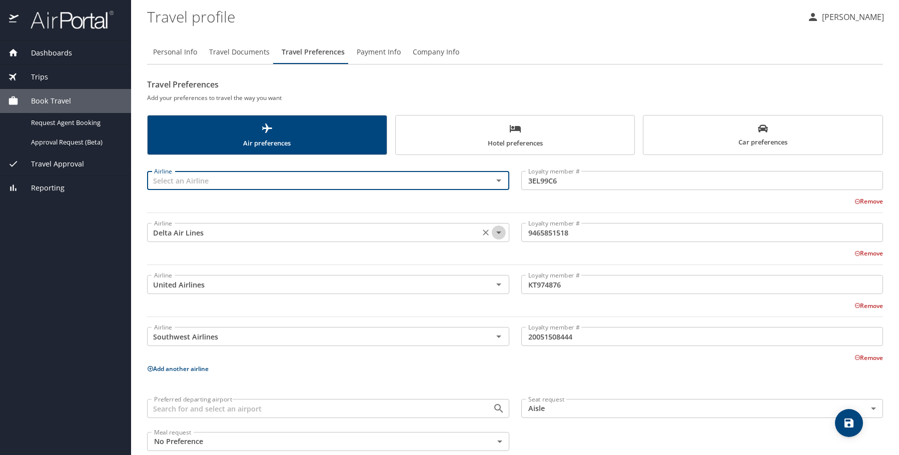
click at [498, 233] on icon "Open" at bounding box center [499, 233] width 12 height 12
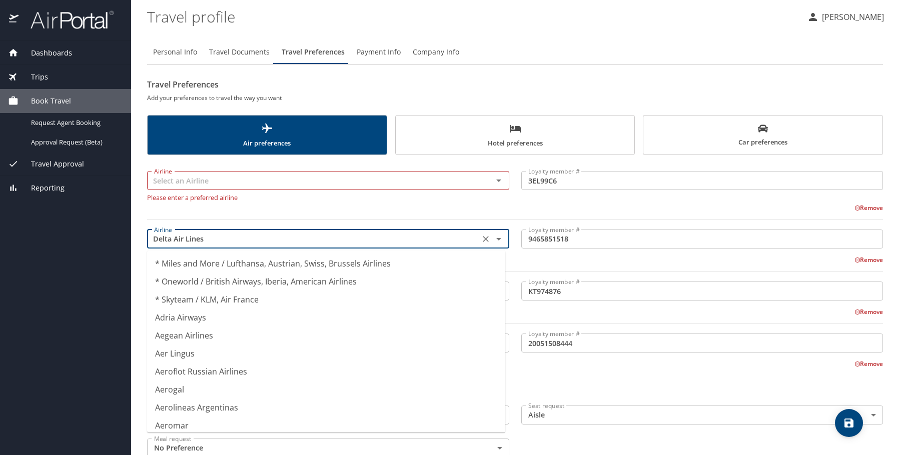
scroll to position [2867, 0]
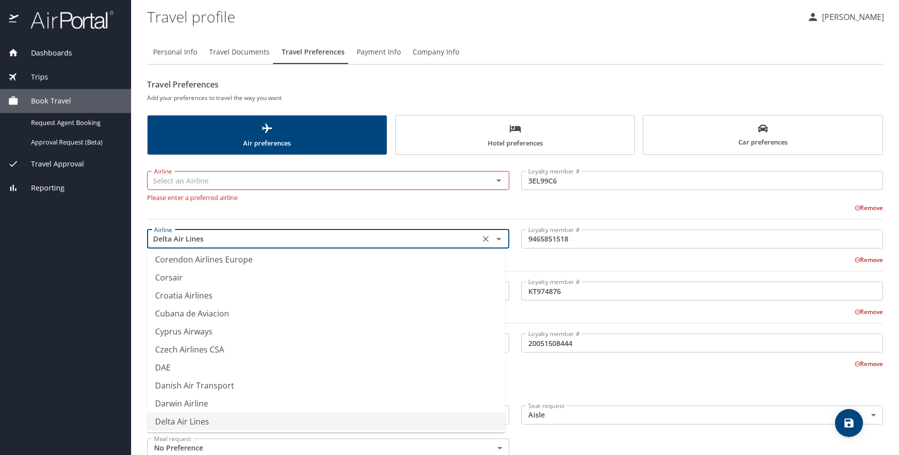
click at [484, 240] on icon "Clear" at bounding box center [486, 239] width 10 height 10
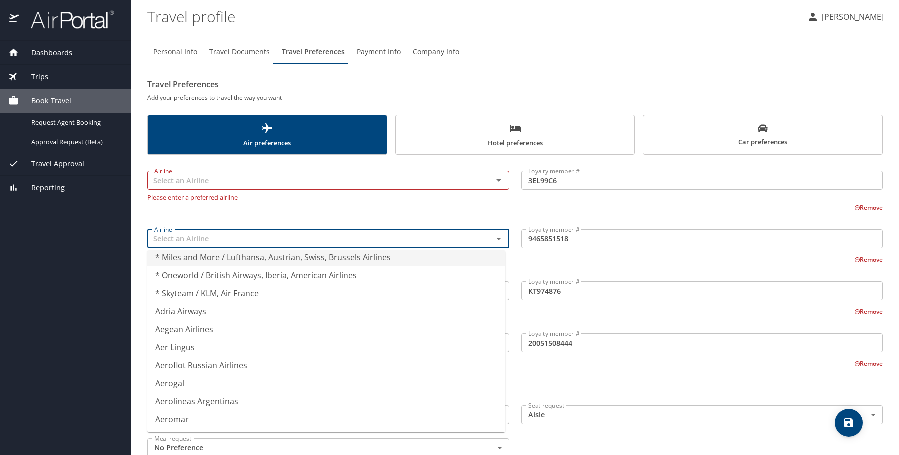
click at [496, 181] on icon "Open" at bounding box center [498, 181] width 5 height 3
type input "* Miles and More / Lufthansa, Austrian, Swiss, Brussels Airlines"
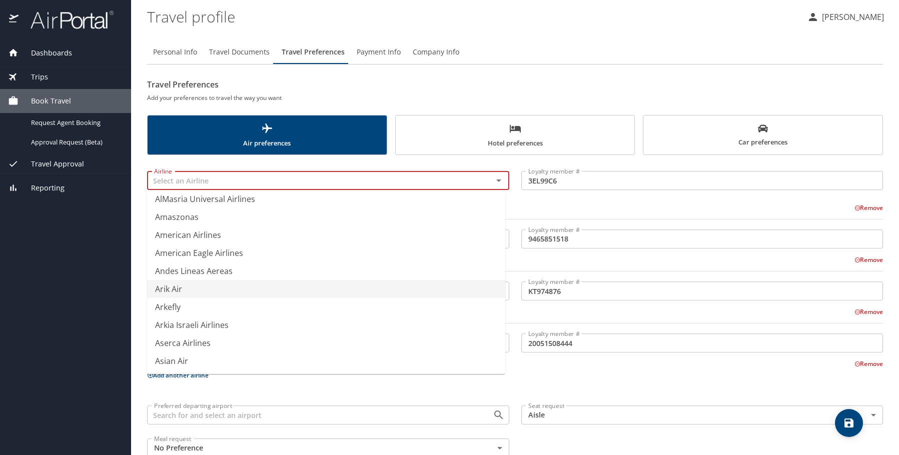
scroll to position [1801, 0]
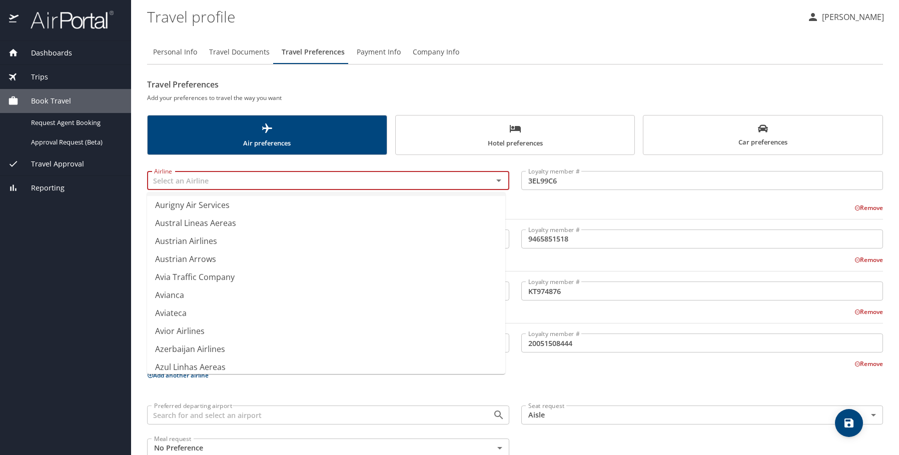
click at [196, 177] on input "text" at bounding box center [313, 180] width 327 height 13
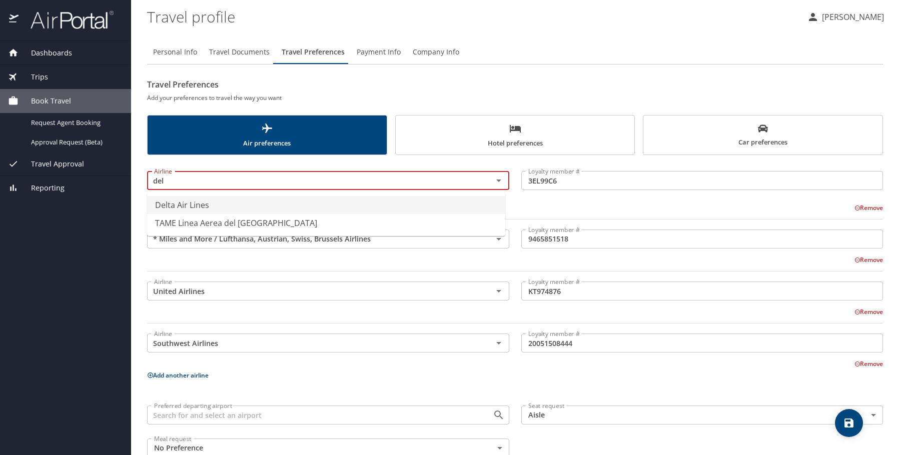
click at [190, 205] on li "Delta Air Lines" at bounding box center [326, 205] width 358 height 18
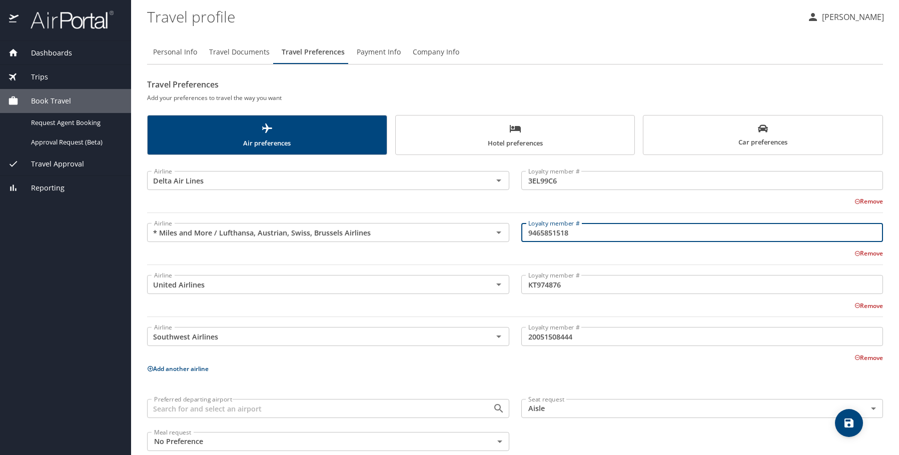
drag, startPoint x: 586, startPoint y: 242, endPoint x: 518, endPoint y: 242, distance: 67.5
click at [521, 242] on input "9465851518" at bounding box center [702, 232] width 362 height 19
click at [560, 200] on div "Remove" at bounding box center [509, 201] width 748 height 12
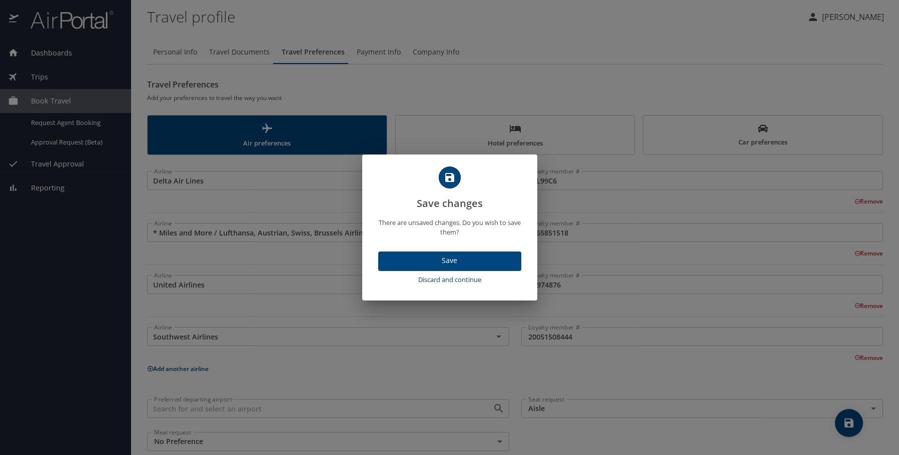
click at [455, 280] on span "Discard and continue" at bounding box center [449, 280] width 135 height 12
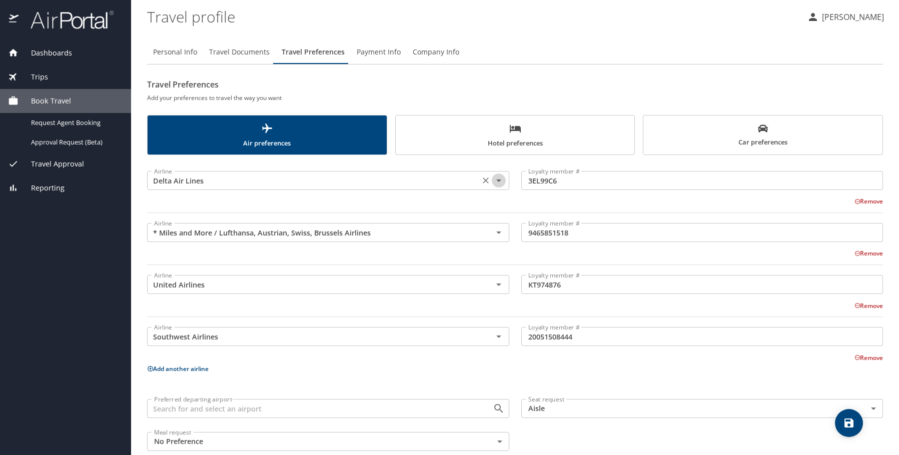
click at [496, 181] on icon "Open" at bounding box center [498, 181] width 5 height 3
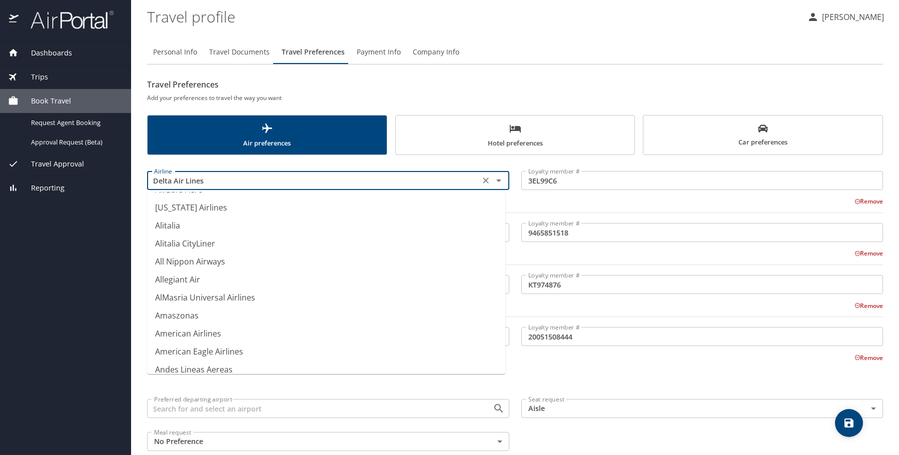
scroll to position [1401, 0]
click at [184, 337] on li "American Airlines" at bounding box center [326, 335] width 358 height 18
type input "American Airlines"
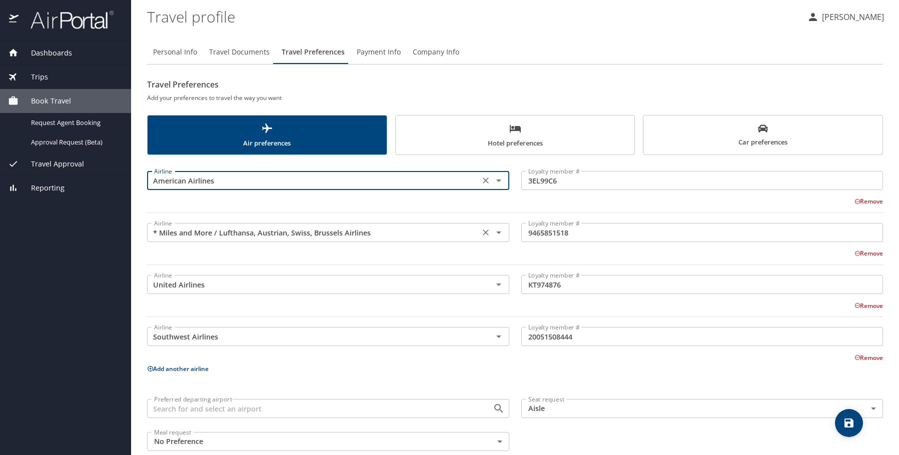
click at [499, 236] on icon "Open" at bounding box center [499, 233] width 12 height 12
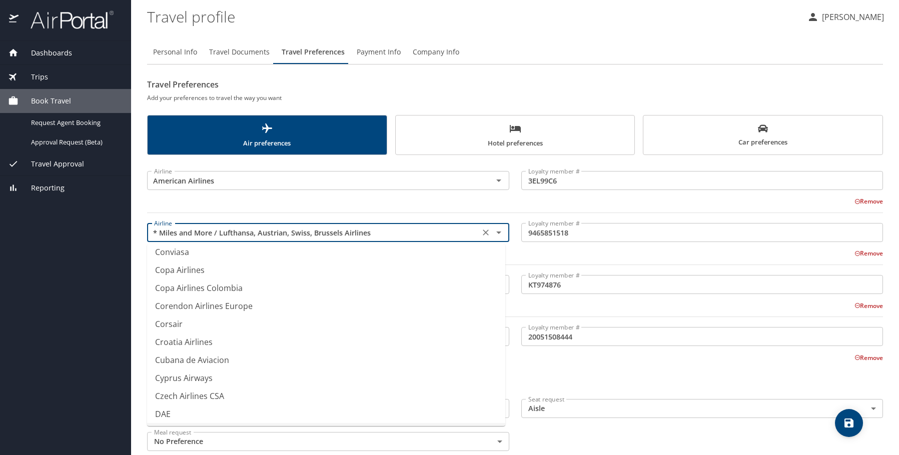
scroll to position [2898, 0]
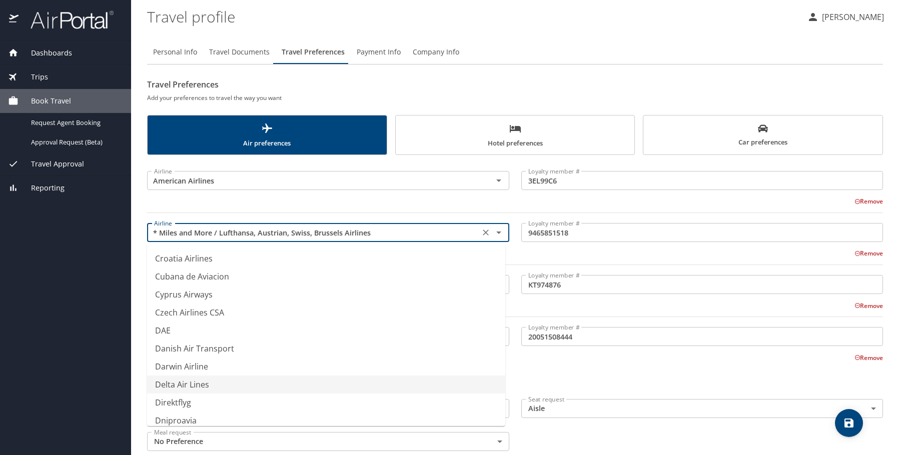
click at [185, 386] on li "Delta Air Lines" at bounding box center [326, 385] width 358 height 18
type input "Delta Air Lines"
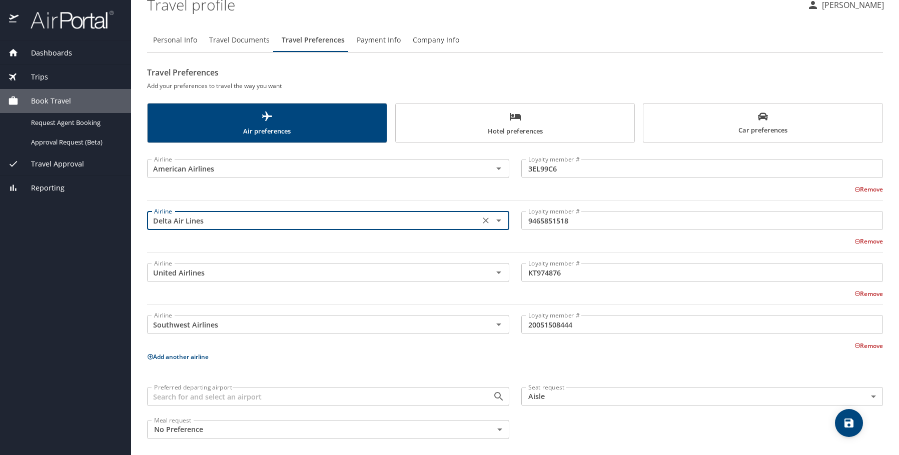
scroll to position [18, 0]
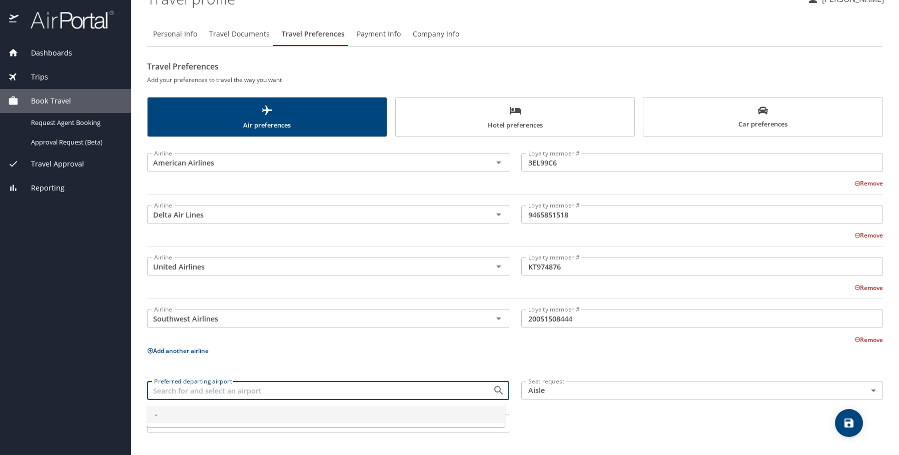
click at [366, 385] on input "Preferred departing airport" at bounding box center [313, 390] width 327 height 13
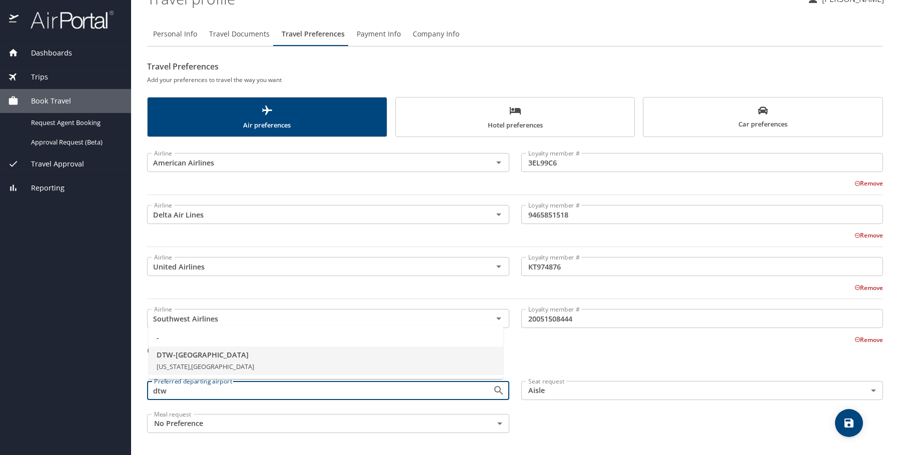
click at [167, 354] on span "DTW - Detroit" at bounding box center [326, 355] width 339 height 11
type input "DTW - Detroit"
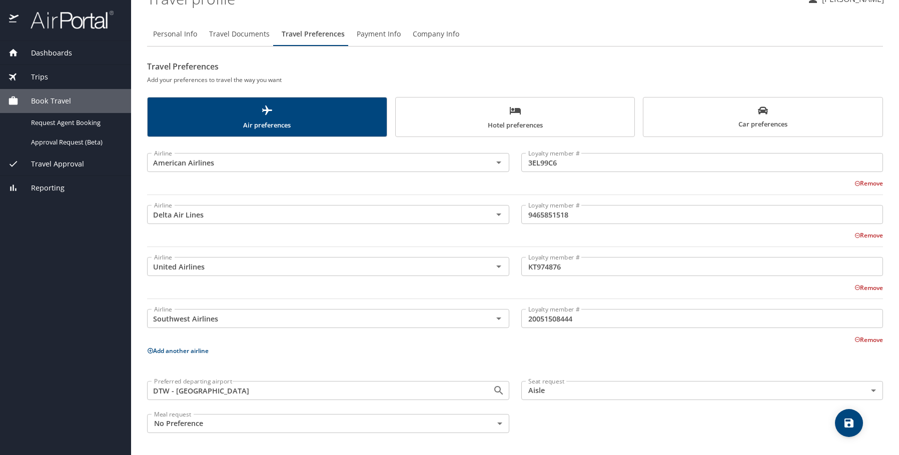
click at [846, 424] on icon "save" at bounding box center [848, 423] width 9 height 9
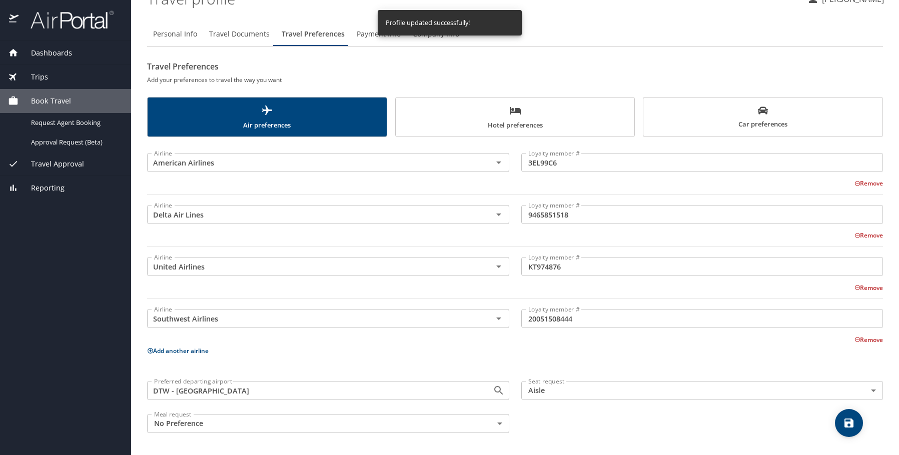
click at [508, 119] on span "Hotel preferences" at bounding box center [515, 118] width 227 height 27
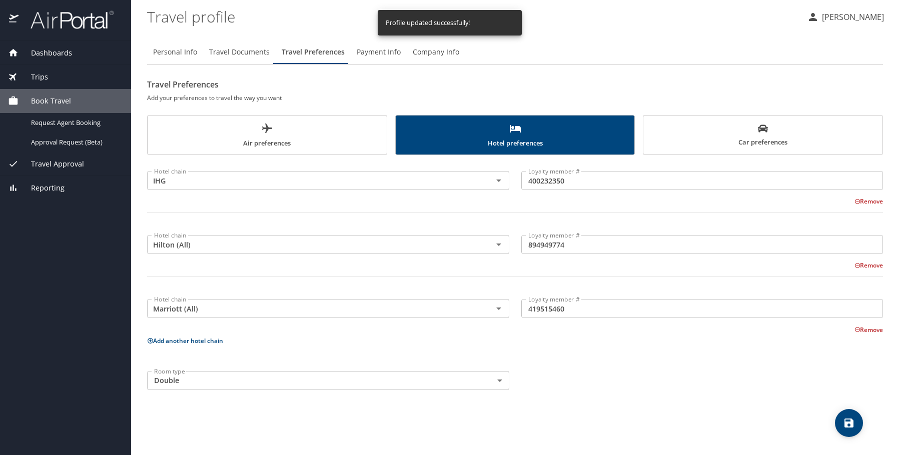
scroll to position [0, 0]
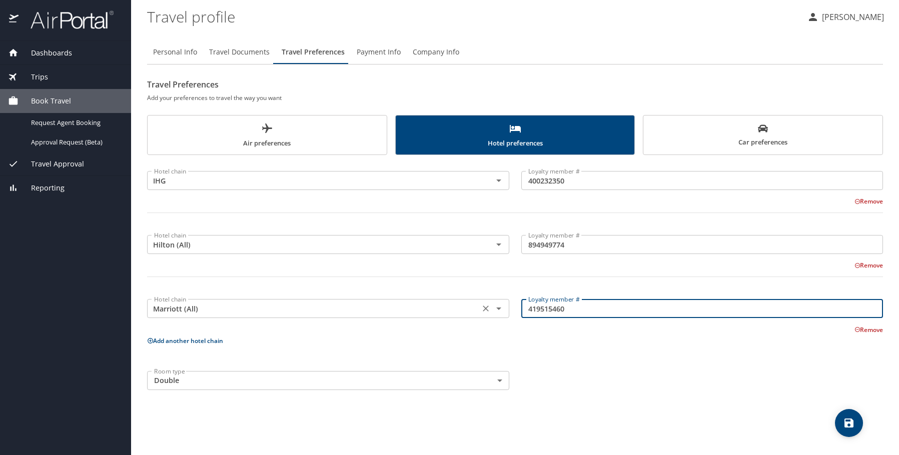
drag, startPoint x: 581, startPoint y: 311, endPoint x: 507, endPoint y: 302, distance: 74.5
click at [507, 302] on div "Hotel chain Marriott (All) Hotel chain Loyalty member # 419515460 Loyalty membe…" at bounding box center [515, 312] width 748 height 46
type input "128812171"
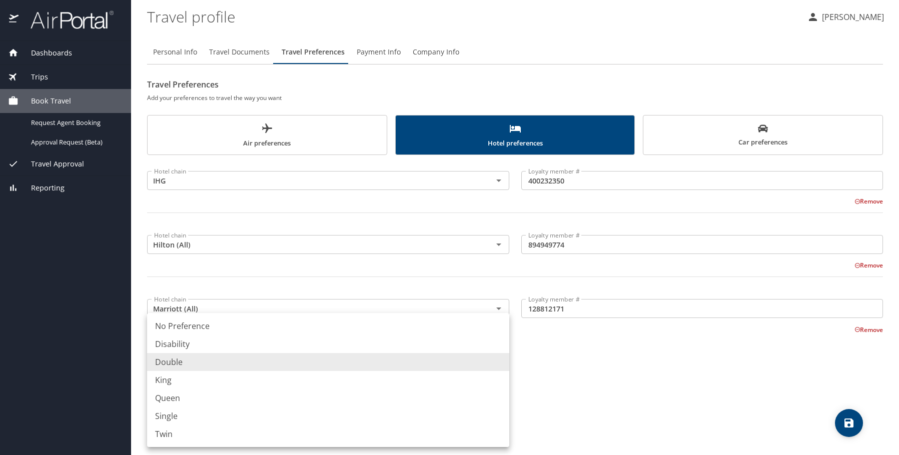
click at [499, 382] on body "Dashboards My Travel Dashboard Trips Current / Future Trips Past Trips Trips Mi…" at bounding box center [449, 227] width 899 height 455
click at [164, 380] on li "King" at bounding box center [328, 380] width 362 height 18
type input "King"
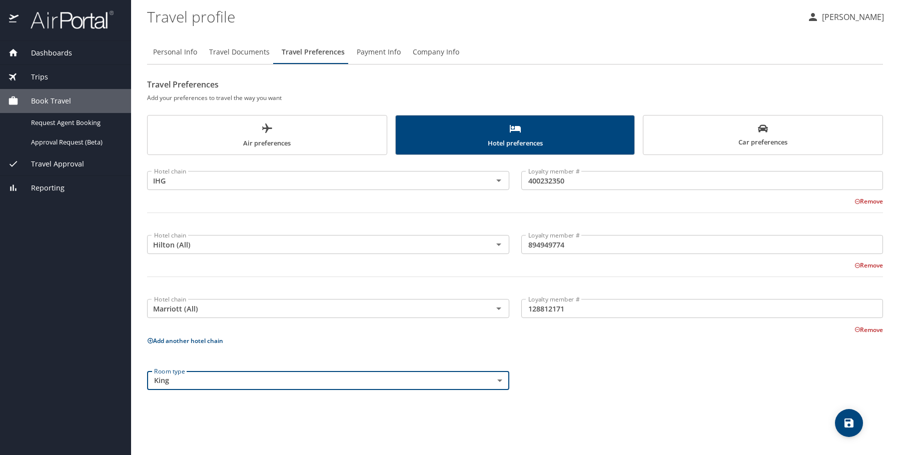
click at [846, 421] on icon "save" at bounding box center [849, 423] width 12 height 12
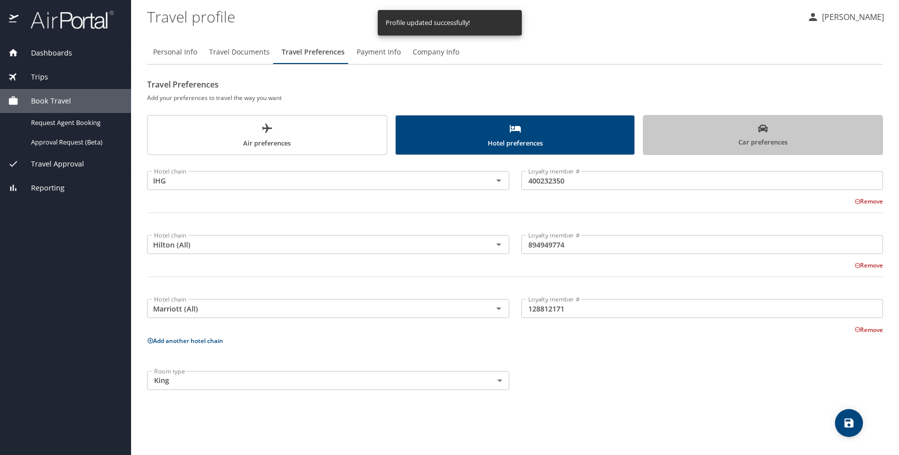
click at [771, 140] on span "Car preferences" at bounding box center [762, 136] width 227 height 25
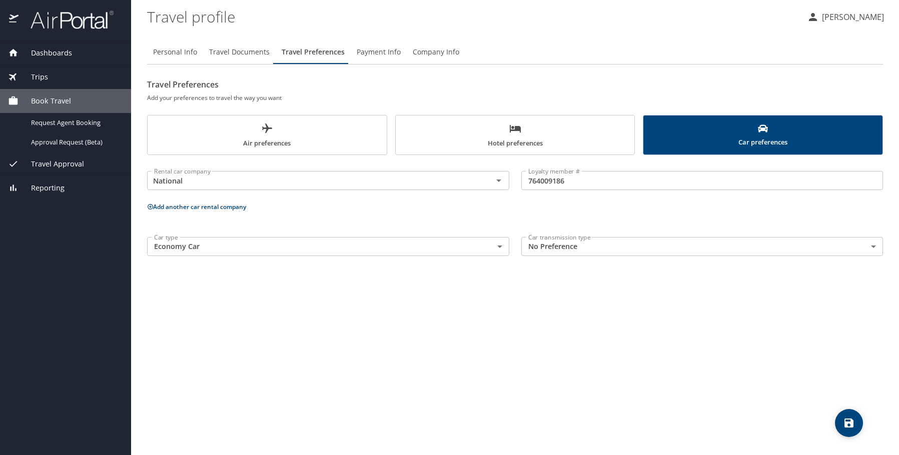
click at [851, 425] on icon "save" at bounding box center [849, 423] width 12 height 12
click at [49, 52] on span "Dashboards" at bounding box center [46, 53] width 54 height 11
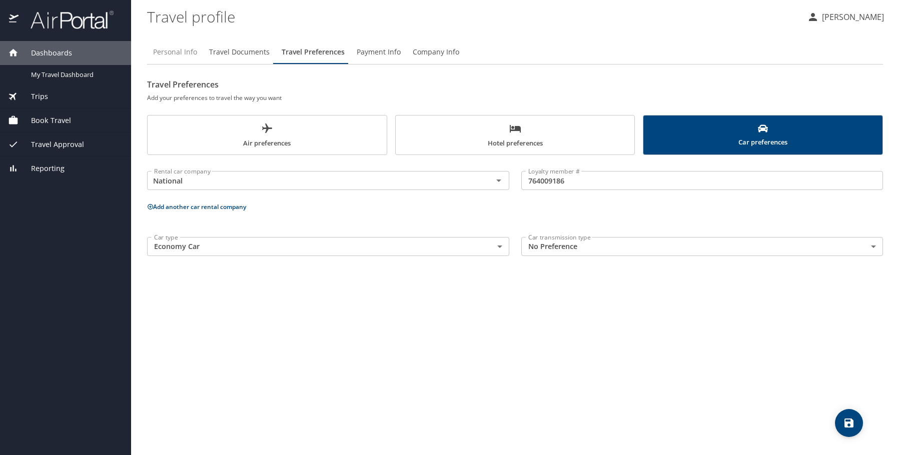
click at [187, 52] on span "Personal Info" at bounding box center [175, 52] width 44 height 13
select select "US"
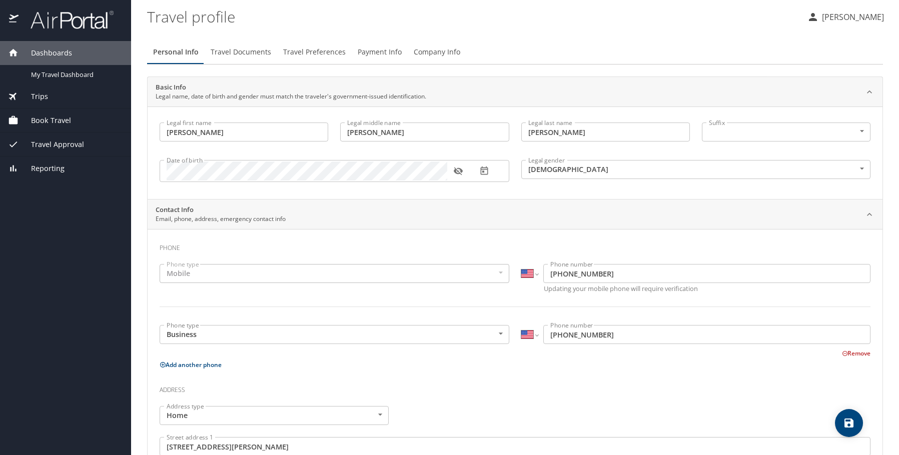
click at [383, 272] on div "Mobile" at bounding box center [335, 273] width 350 height 19
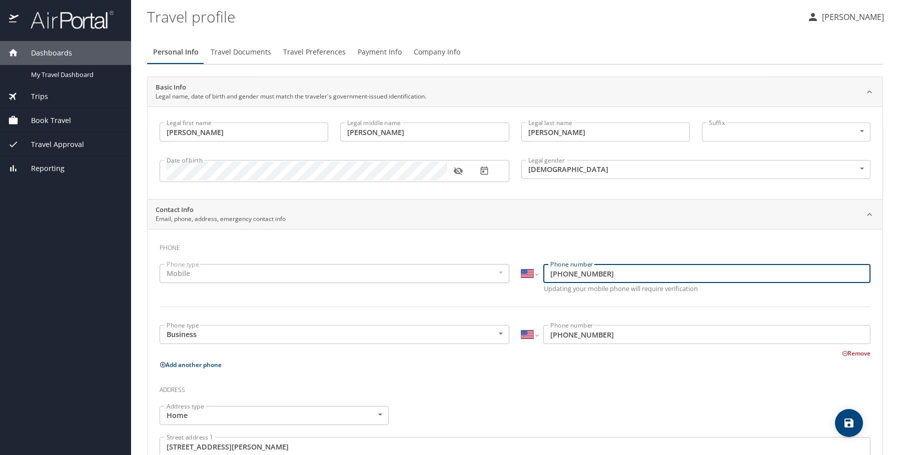
drag, startPoint x: 611, startPoint y: 277, endPoint x: 538, endPoint y: 270, distance: 73.8
click at [538, 270] on div "International Afghanistan Åland Islands Albania Algeria American Samoa Andorra …" at bounding box center [696, 273] width 350 height 19
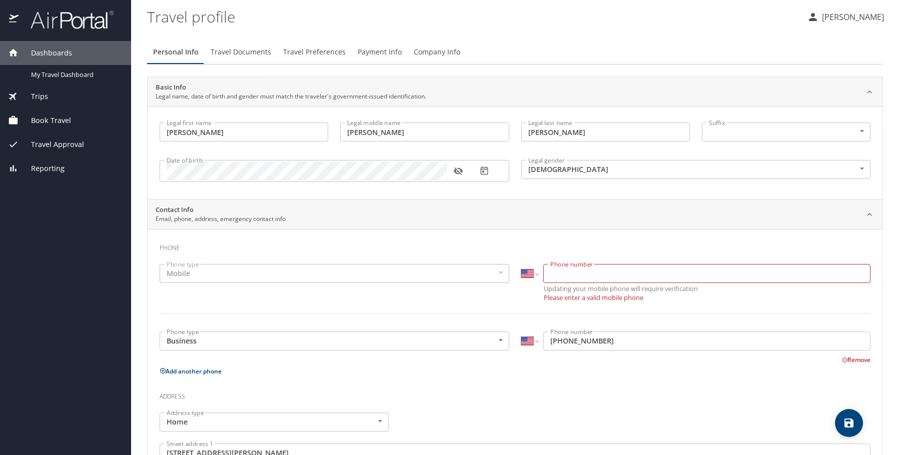
click at [475, 267] on div "Mobile" at bounding box center [335, 273] width 350 height 19
drag, startPoint x: 211, startPoint y: 273, endPoint x: 206, endPoint y: 269, distance: 6.5
click at [209, 272] on div "Mobile" at bounding box center [335, 273] width 350 height 19
click at [499, 277] on div "Mobile" at bounding box center [335, 273] width 350 height 19
click at [585, 277] on input "Phone number" at bounding box center [706, 273] width 327 height 19
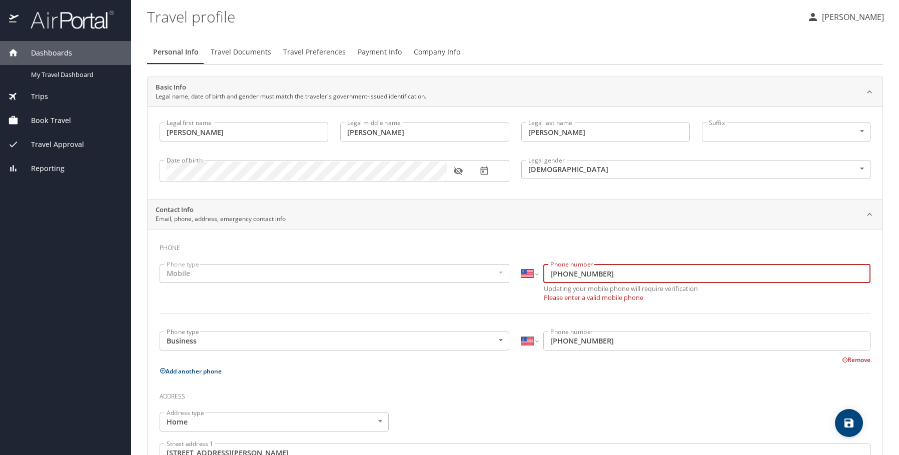
type input "(303) 909-1285"
click at [455, 290] on div "Phone type Mobile Mobile Phone type" at bounding box center [335, 282] width 362 height 49
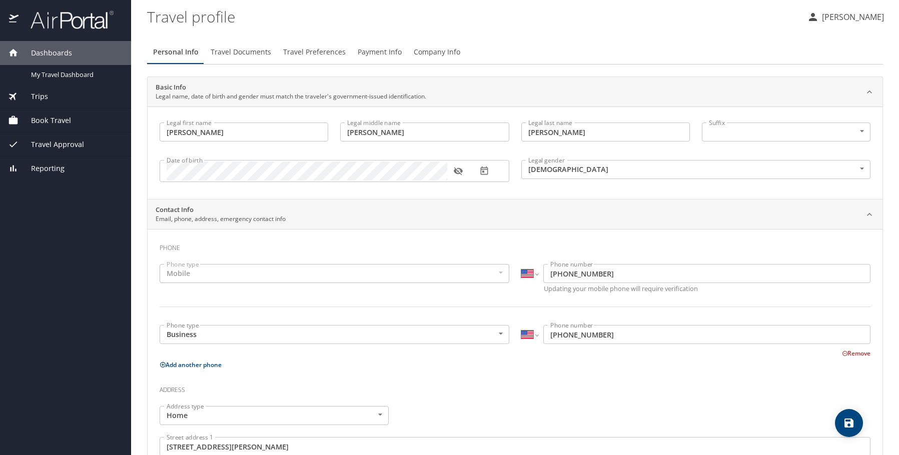
click at [848, 425] on icon "save" at bounding box center [849, 423] width 12 height 12
select select "US"
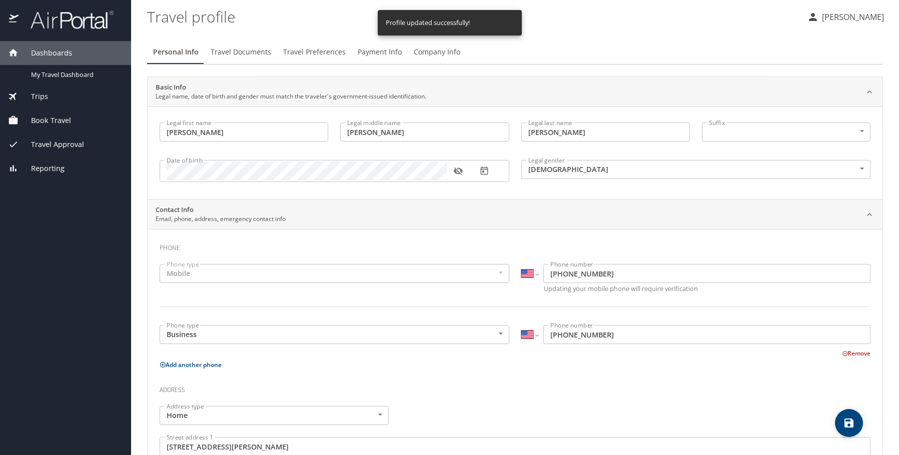
select select "US"
click at [50, 143] on span "Travel Approval" at bounding box center [52, 144] width 66 height 11
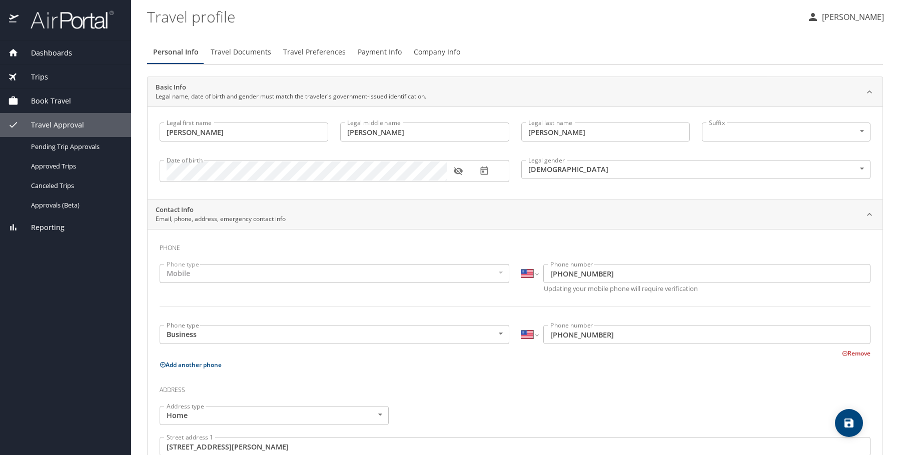
click at [354, 13] on profile "Travel profile" at bounding box center [473, 16] width 652 height 31
click at [319, 51] on span "Travel Preferences" at bounding box center [314, 52] width 63 height 13
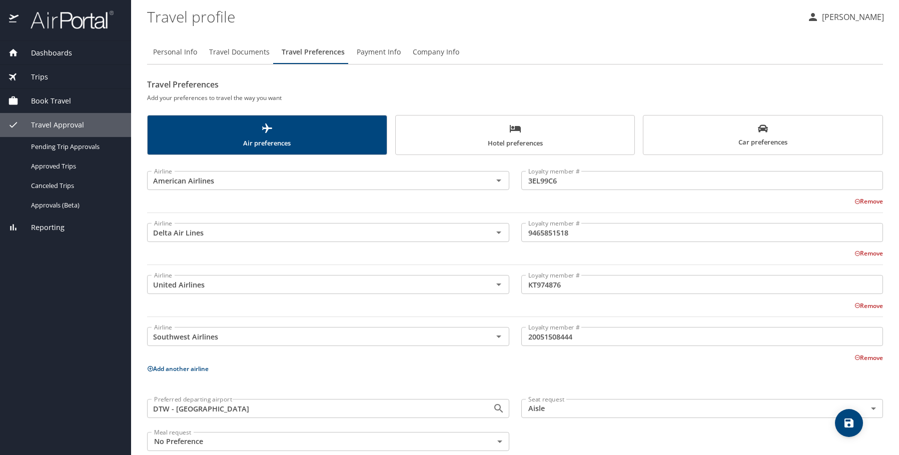
click at [418, 53] on span "Company Info" at bounding box center [436, 52] width 47 height 13
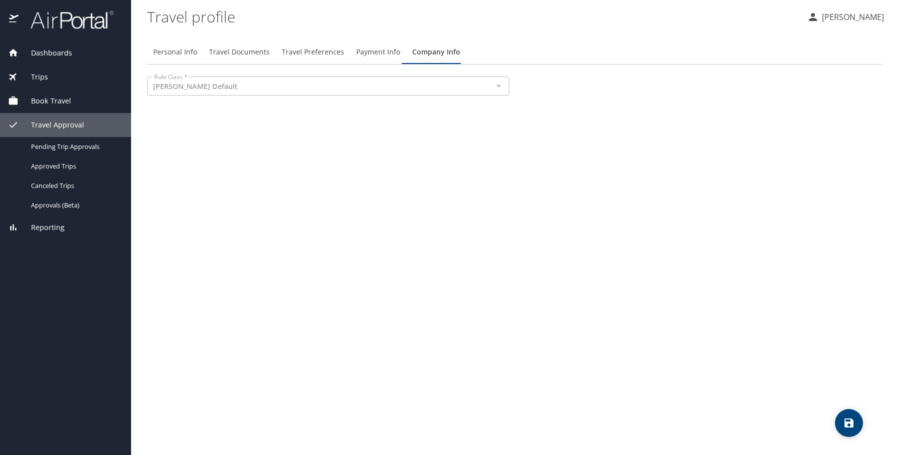
click at [499, 87] on div at bounding box center [498, 86] width 13 height 14
click at [46, 51] on span "Dashboards" at bounding box center [46, 53] width 54 height 11
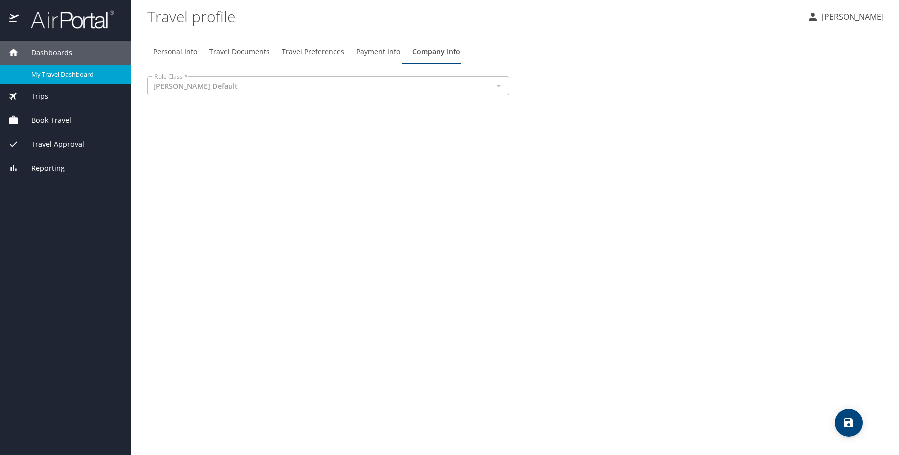
click at [60, 74] on span "My Travel Dashboard" at bounding box center [75, 75] width 88 height 10
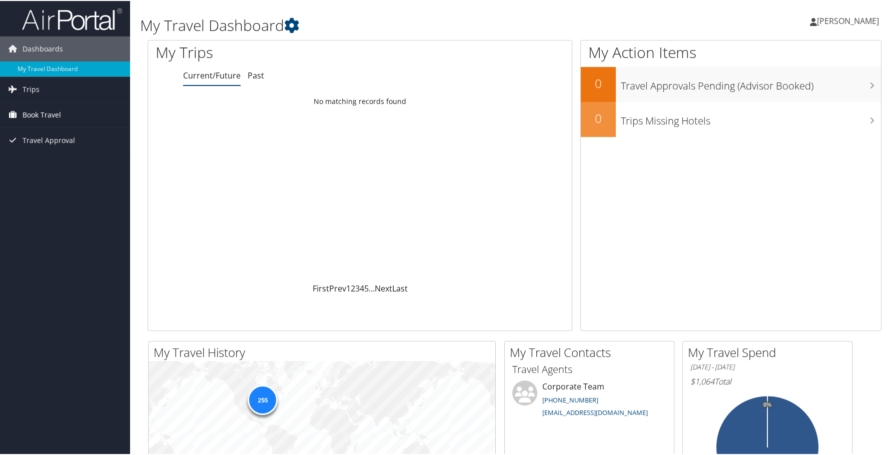
click at [49, 115] on span "Book Travel" at bounding box center [42, 114] width 39 height 25
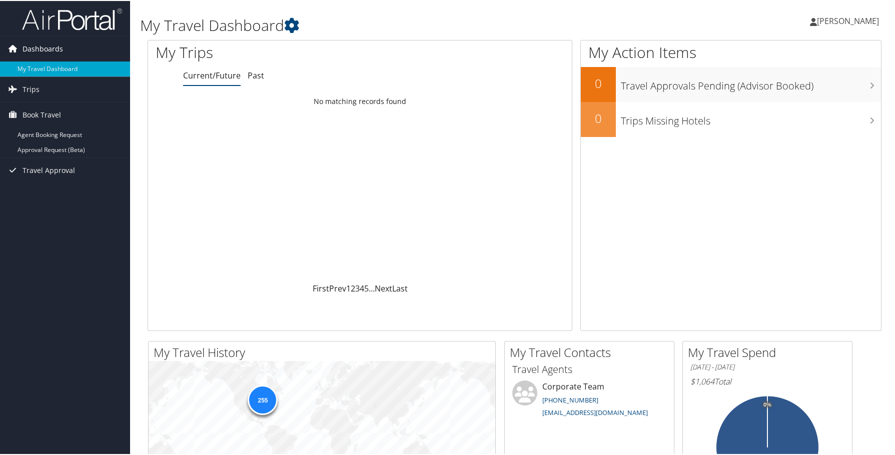
click at [37, 46] on span "Dashboards" at bounding box center [43, 48] width 41 height 25
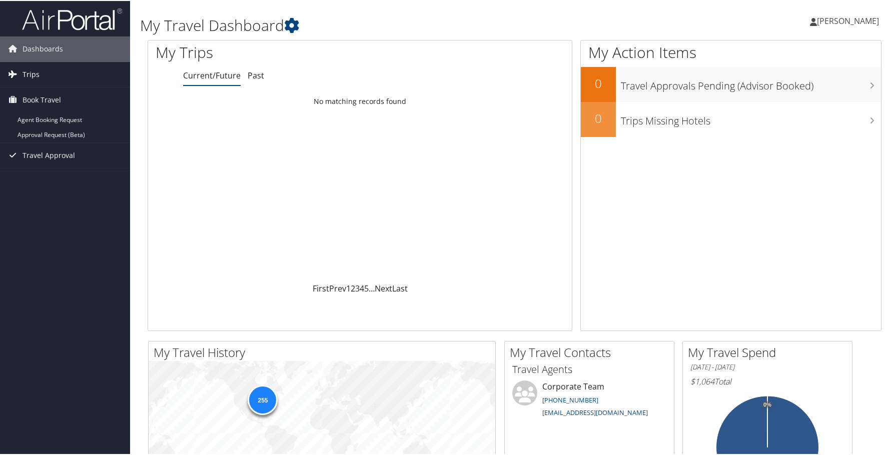
click at [32, 73] on span "Trips" at bounding box center [31, 73] width 17 height 25
click at [38, 144] on span "Book Travel" at bounding box center [42, 144] width 39 height 25
click at [290, 25] on icon at bounding box center [291, 24] width 15 height 15
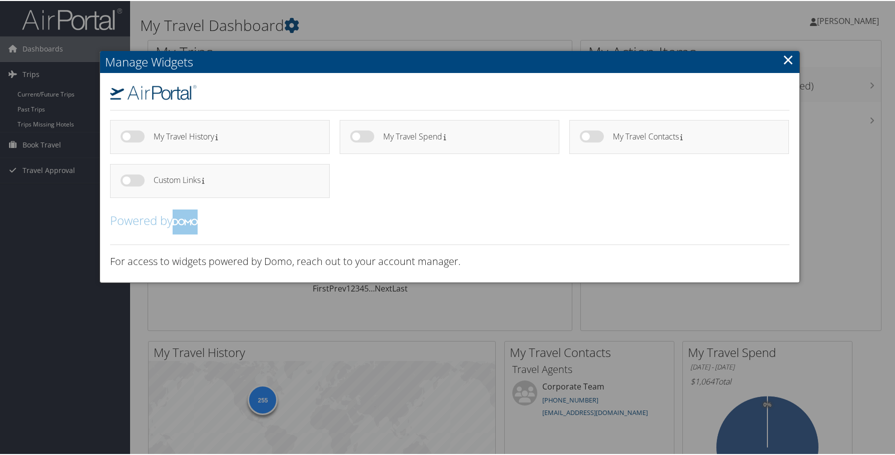
click at [784, 58] on link "×" at bounding box center [788, 59] width 12 height 20
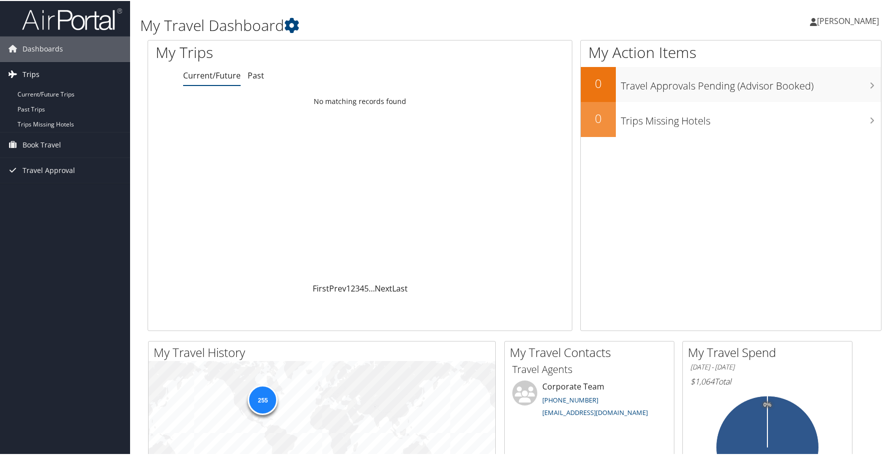
click at [33, 73] on span "Trips" at bounding box center [31, 73] width 17 height 25
click at [45, 95] on link "Current/Future Trips" at bounding box center [65, 93] width 130 height 15
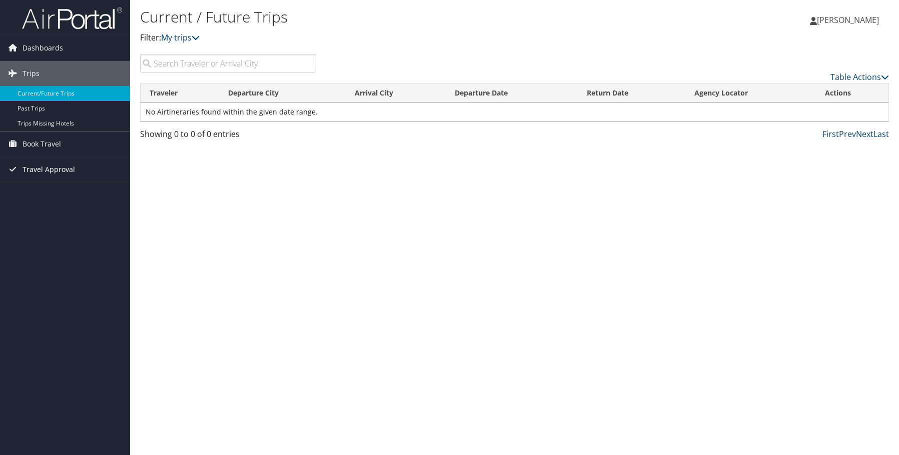
click at [50, 170] on span "Travel Approval" at bounding box center [49, 169] width 53 height 25
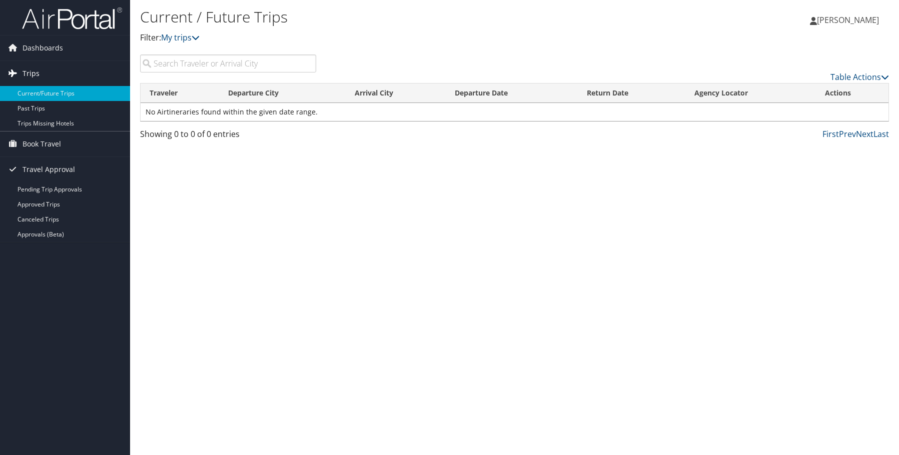
click at [35, 71] on span "Trips" at bounding box center [31, 73] width 17 height 25
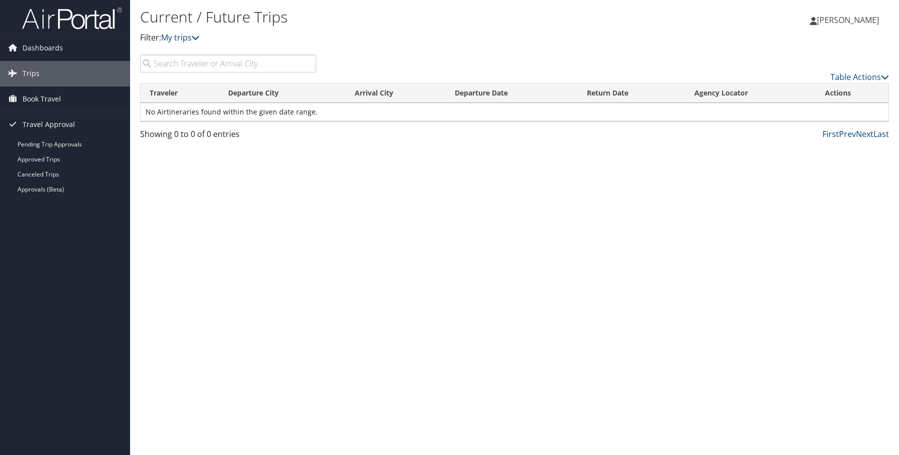
click at [71, 18] on img at bounding box center [72, 19] width 100 height 24
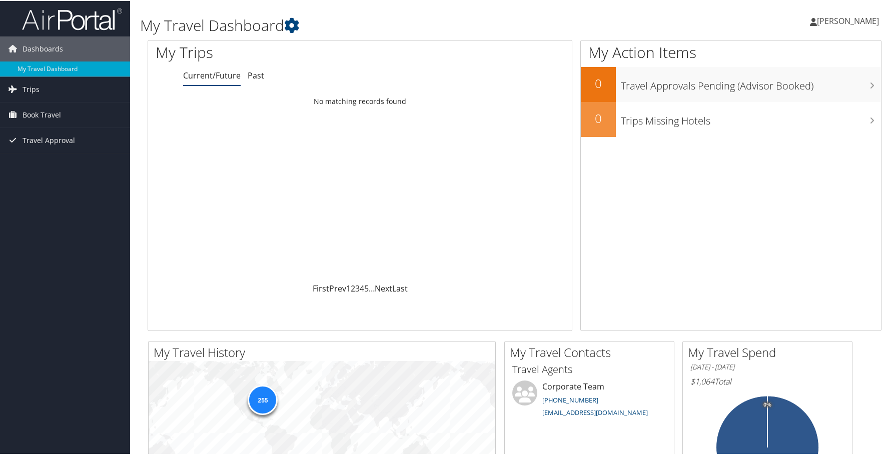
click at [828, 17] on span "[PERSON_NAME]" at bounding box center [848, 20] width 62 height 11
click at [790, 86] on link "View Travel Profile" at bounding box center [821, 89] width 112 height 17
click at [824, 22] on span "[PERSON_NAME]" at bounding box center [848, 20] width 62 height 11
click at [774, 165] on link "Sign Out" at bounding box center [821, 163] width 112 height 17
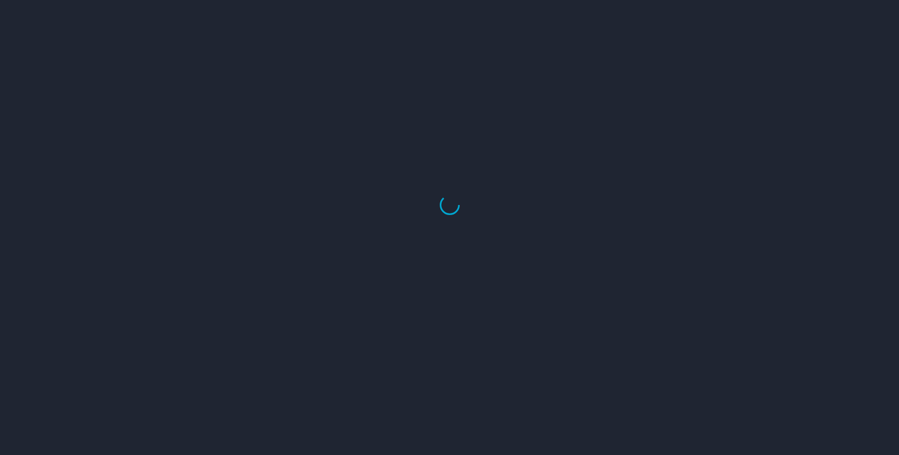
select select "US"
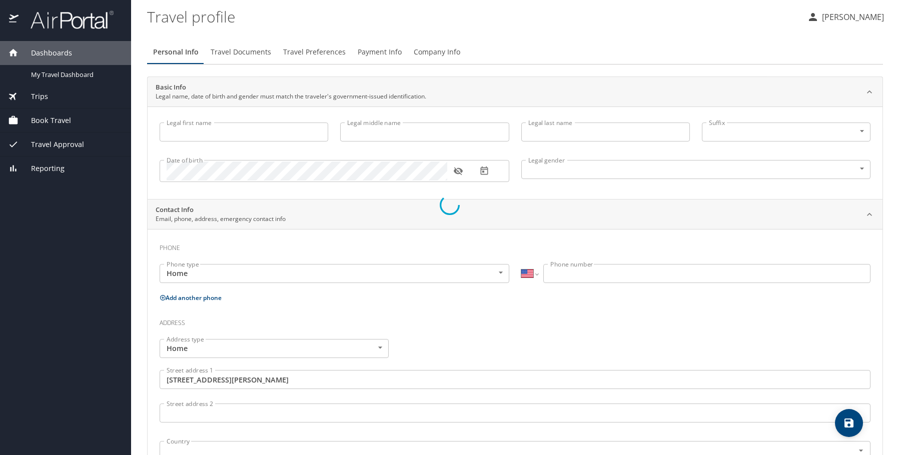
type input "[PERSON_NAME]"
type input "Van Alstyne"
type input "Male"
type input "Wendy"
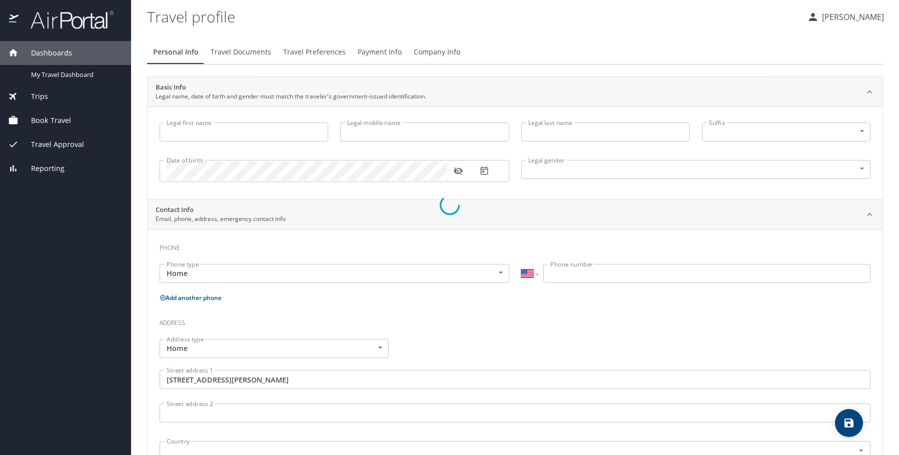
type input "Van Alstyne"
type input "(303) 842-9530"
type input "wendya.van@gmail.com"
type input "United States of America"
type input "Michigan"
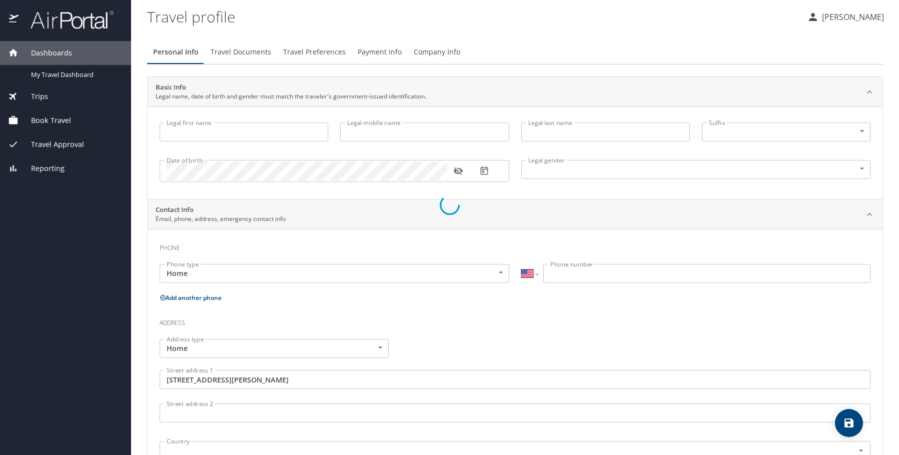
type input "United States of America"
type input "Michigan"
type input "United States of America"
type input "Michigan"
select select "US"
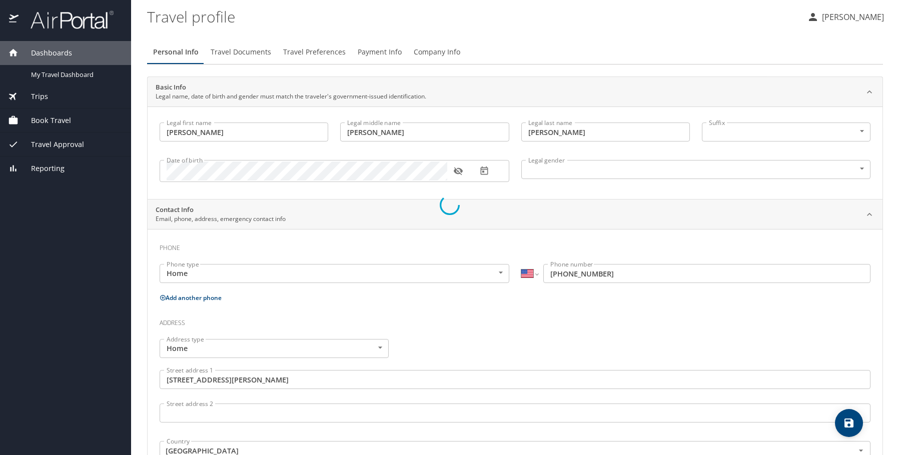
select select "US"
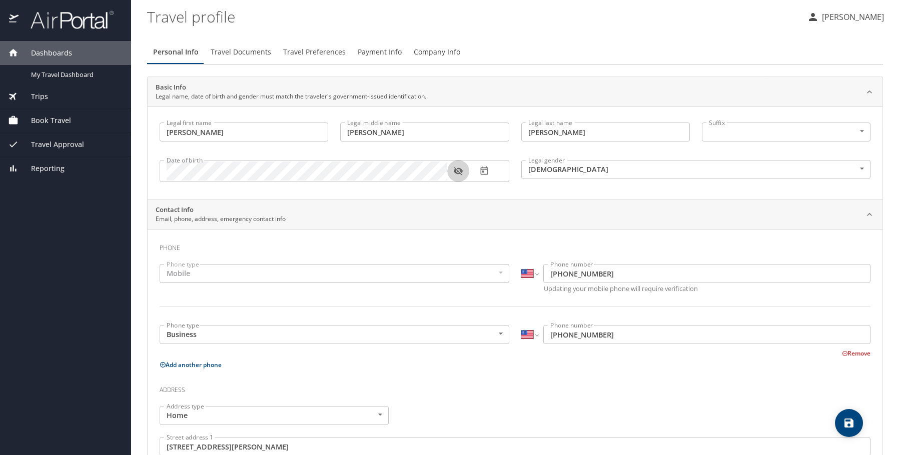
click at [457, 174] on icon "button" at bounding box center [458, 172] width 9 height 8
click at [457, 174] on icon "button" at bounding box center [458, 171] width 9 height 7
click at [382, 52] on span "Payment Info" at bounding box center [380, 52] width 44 height 13
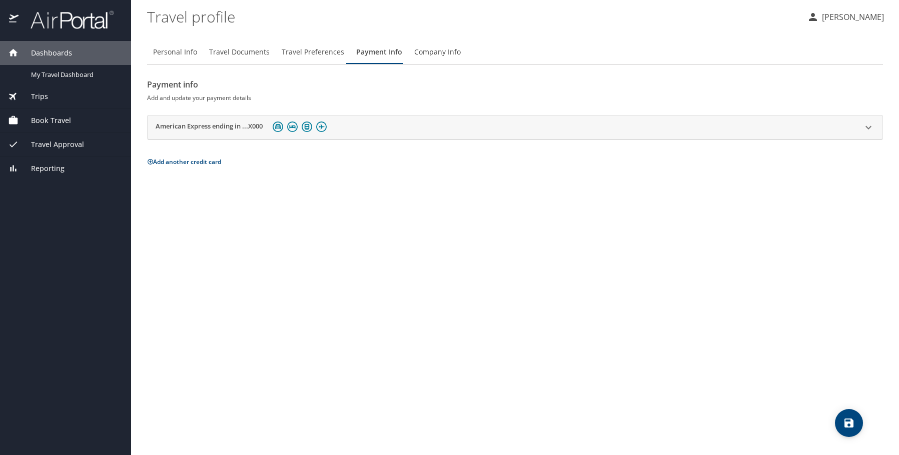
click at [240, 52] on span "Travel Documents" at bounding box center [239, 52] width 61 height 13
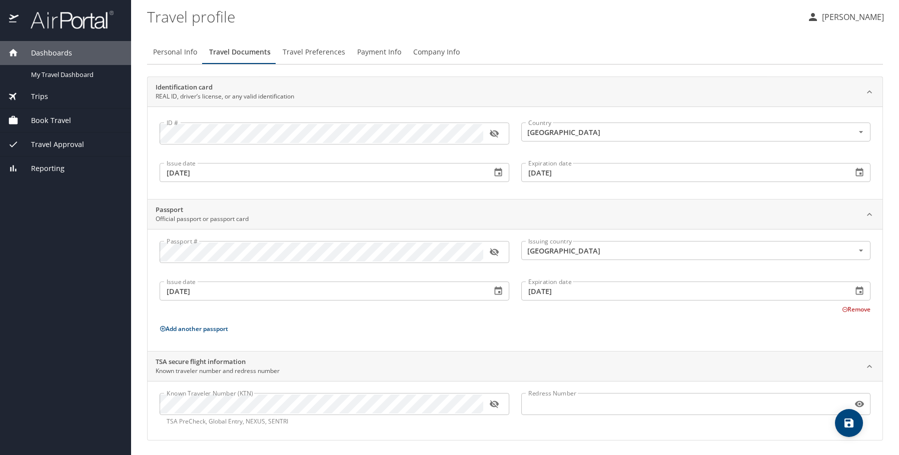
click at [178, 53] on span "Personal Info" at bounding box center [175, 52] width 44 height 13
select select "US"
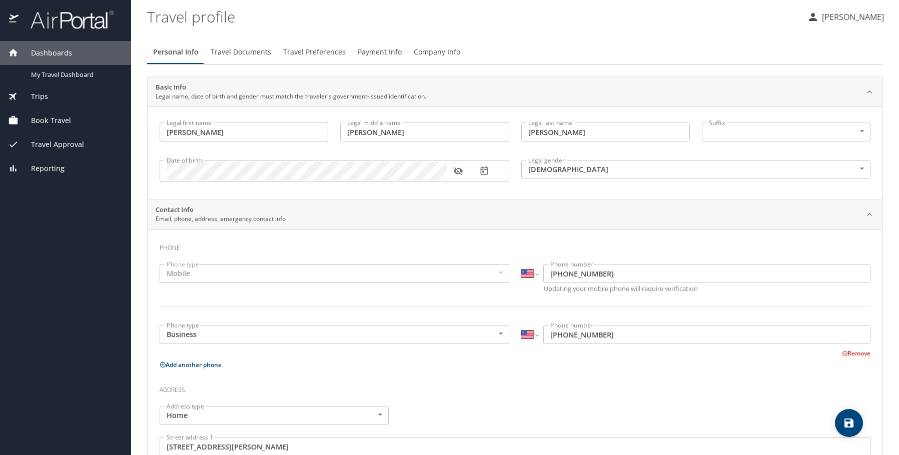
click at [242, 51] on span "Travel Documents" at bounding box center [241, 52] width 61 height 13
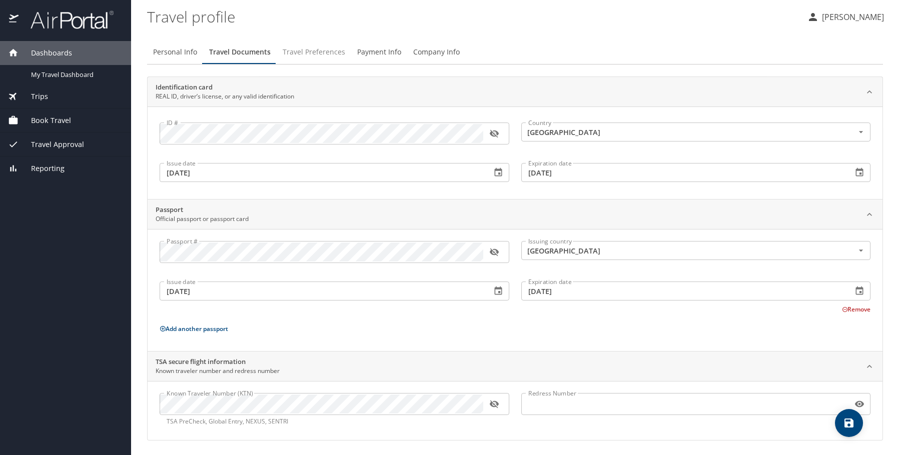
click at [305, 49] on span "Travel Preferences" at bounding box center [314, 52] width 63 height 13
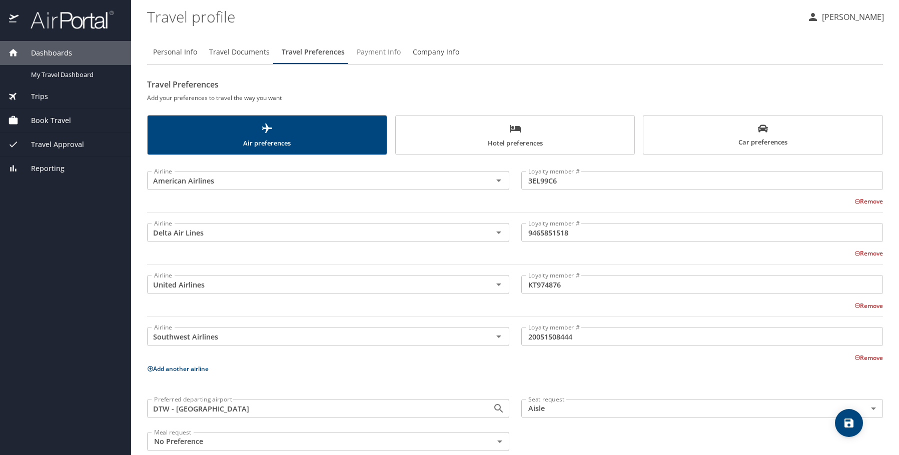
click at [367, 54] on span "Payment Info" at bounding box center [379, 52] width 44 height 13
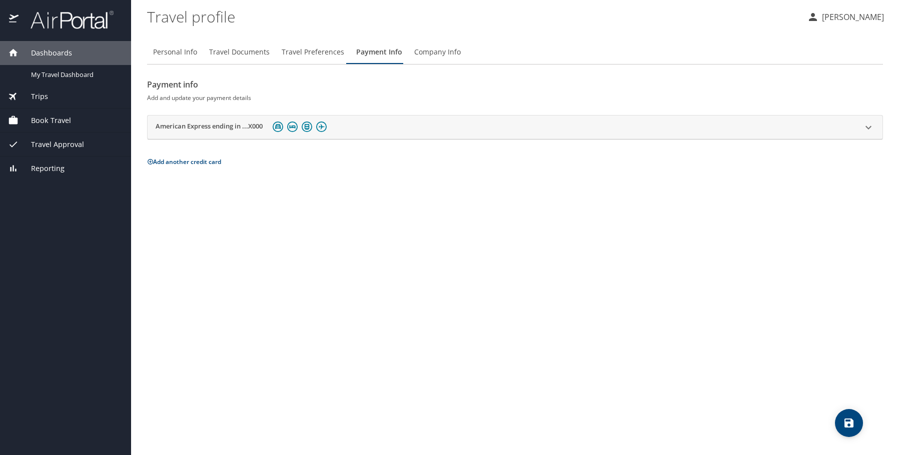
click at [191, 51] on span "Personal Info" at bounding box center [175, 52] width 44 height 13
select select "US"
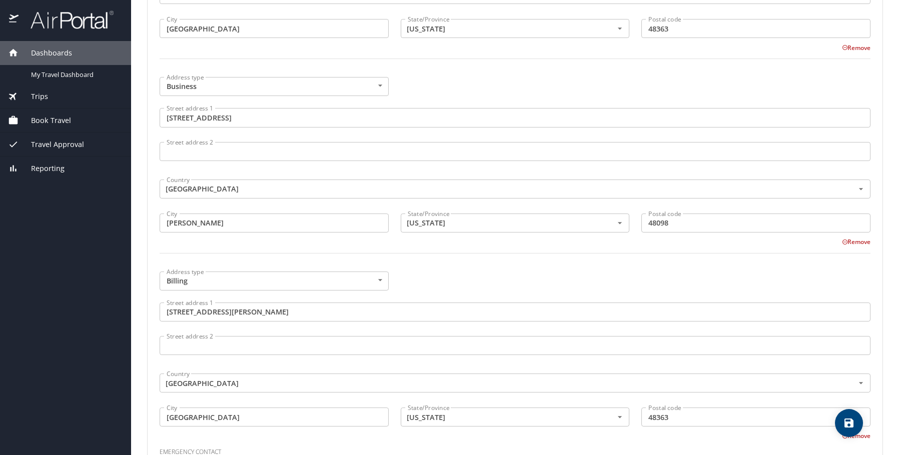
scroll to position [622, 0]
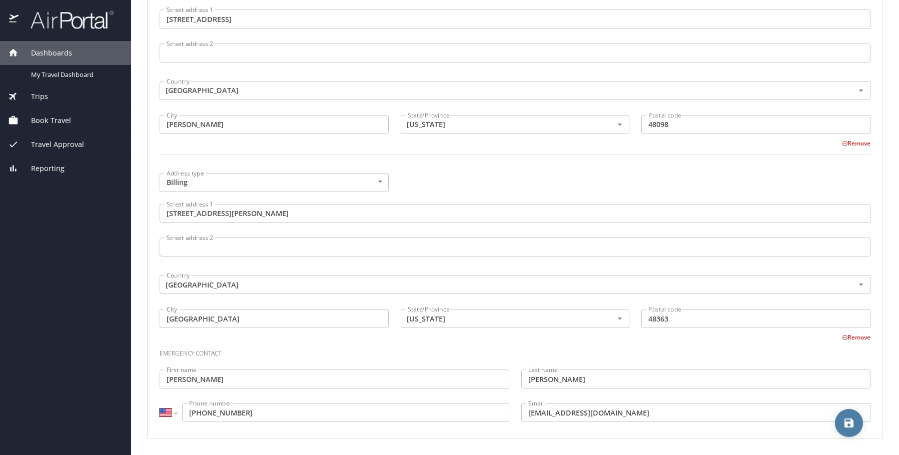
click at [848, 420] on icon "save" at bounding box center [849, 423] width 12 height 12
select select "US"
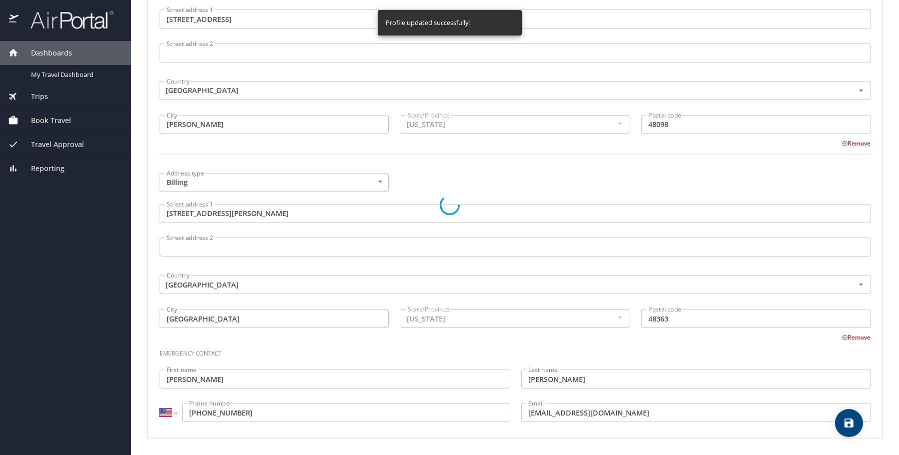
select select "US"
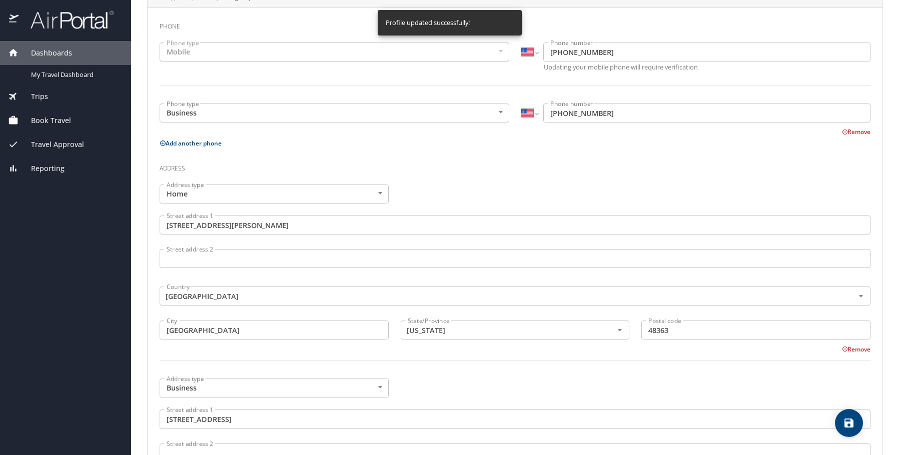
scroll to position [0, 0]
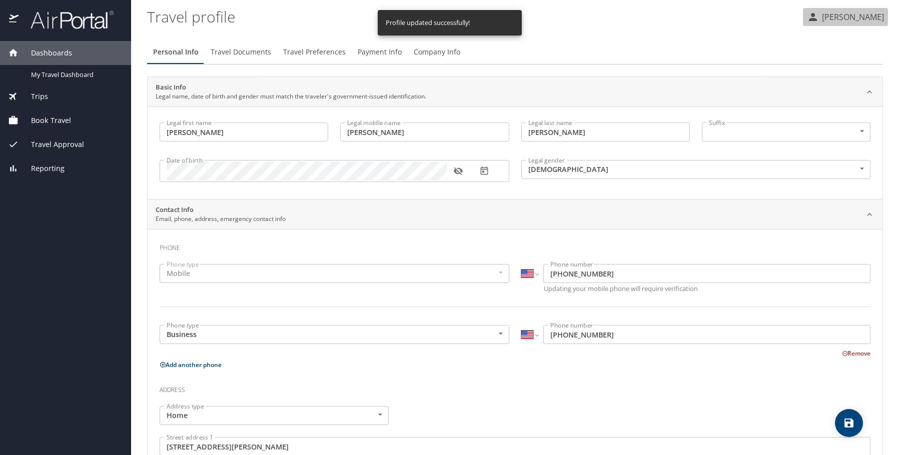
click at [842, 19] on p "James Van Alstyne" at bounding box center [851, 17] width 65 height 12
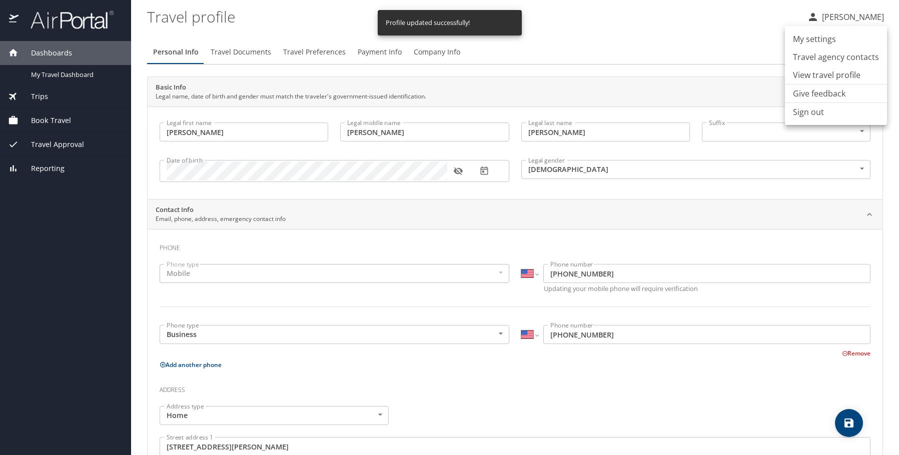
click at [812, 111] on li "Sign out" at bounding box center [836, 112] width 102 height 18
